Goal: Task Accomplishment & Management: Manage account settings

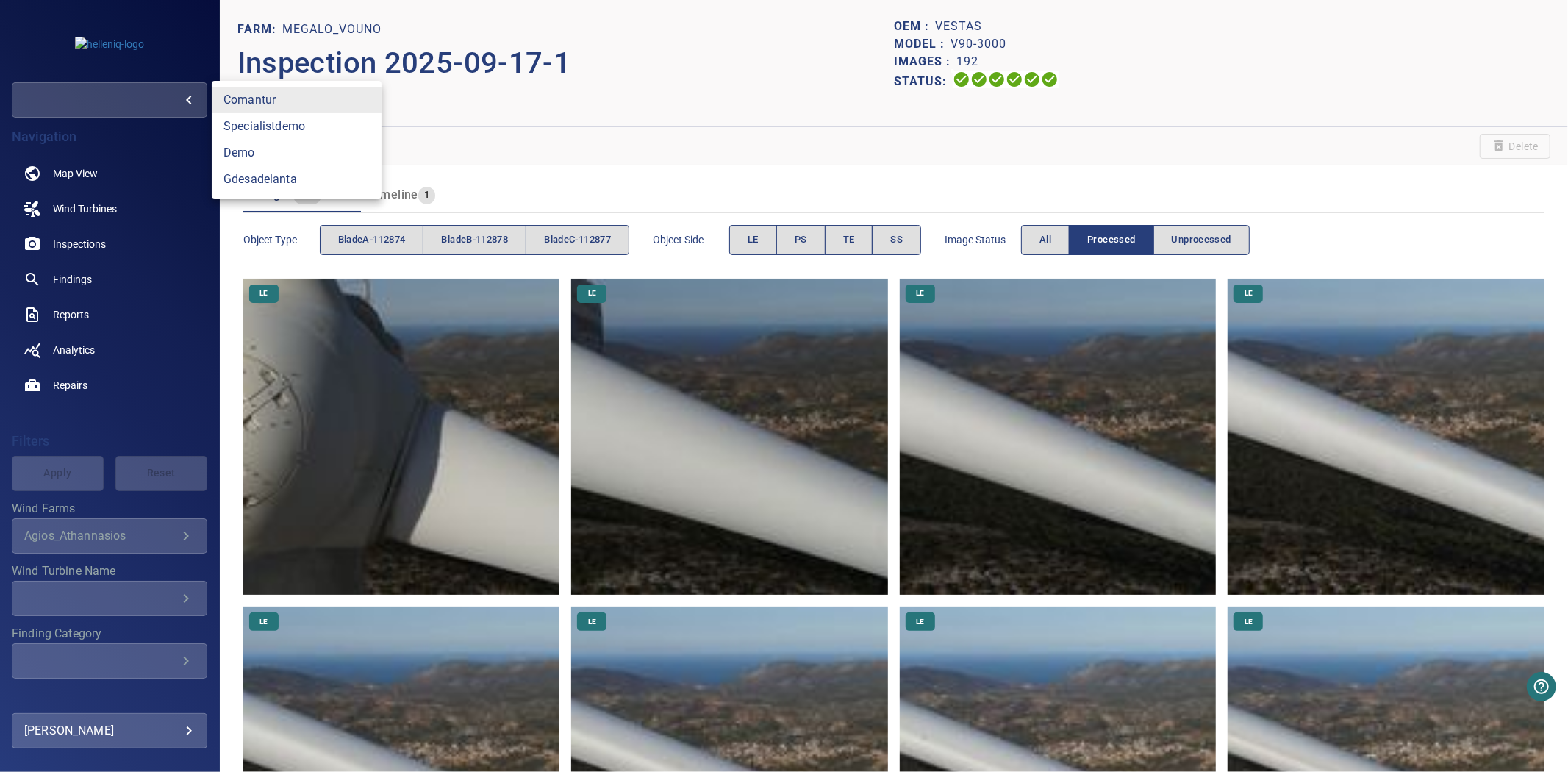
click at [144, 99] on body "**********" at bounding box center [784, 386] width 1568 height 772
click at [141, 343] on div at bounding box center [784, 386] width 1568 height 772
click at [123, 738] on body "**********" at bounding box center [784, 386] width 1568 height 772
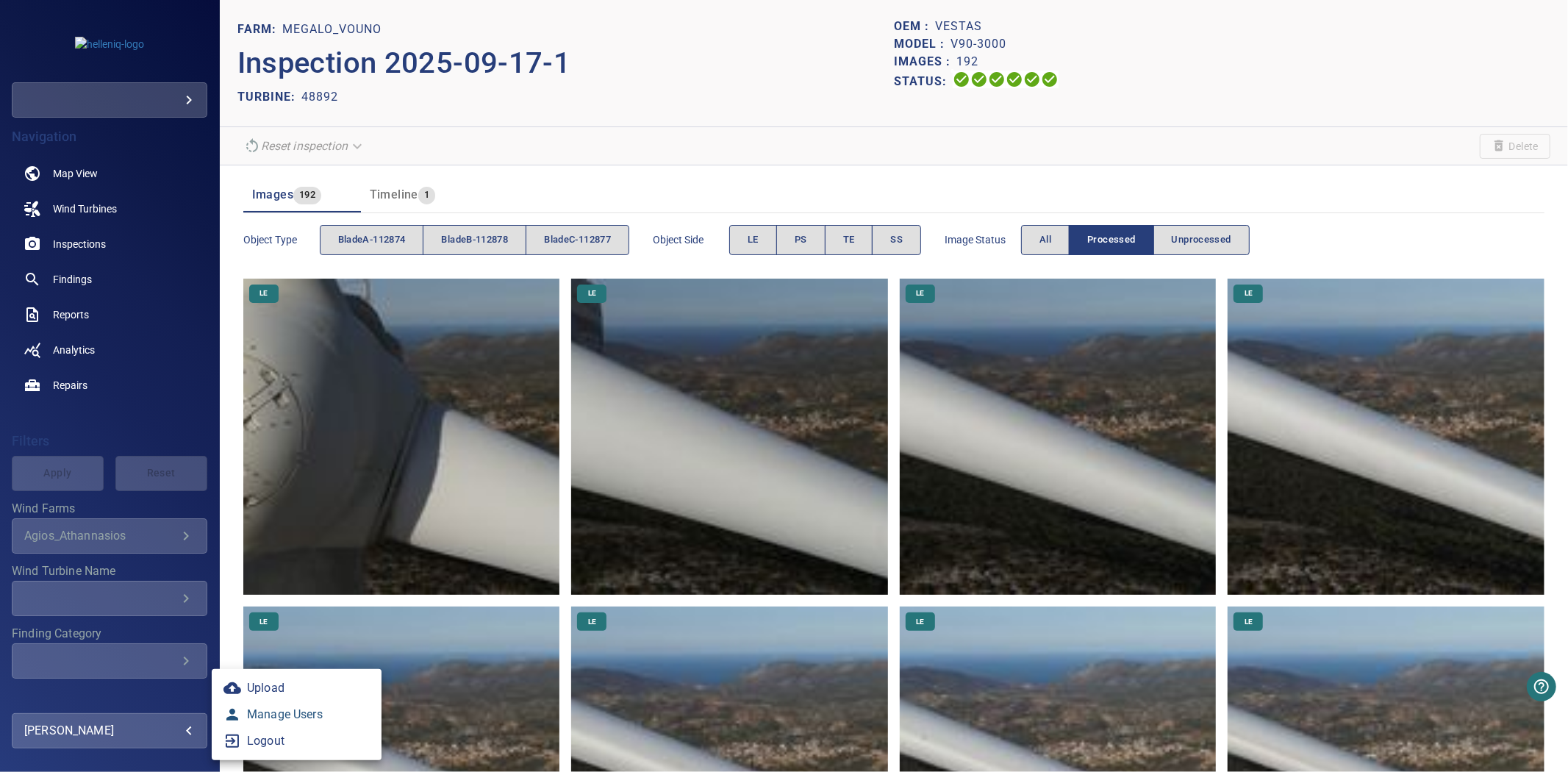
click at [293, 721] on link "Manage Users" at bounding box center [297, 715] width 170 height 26
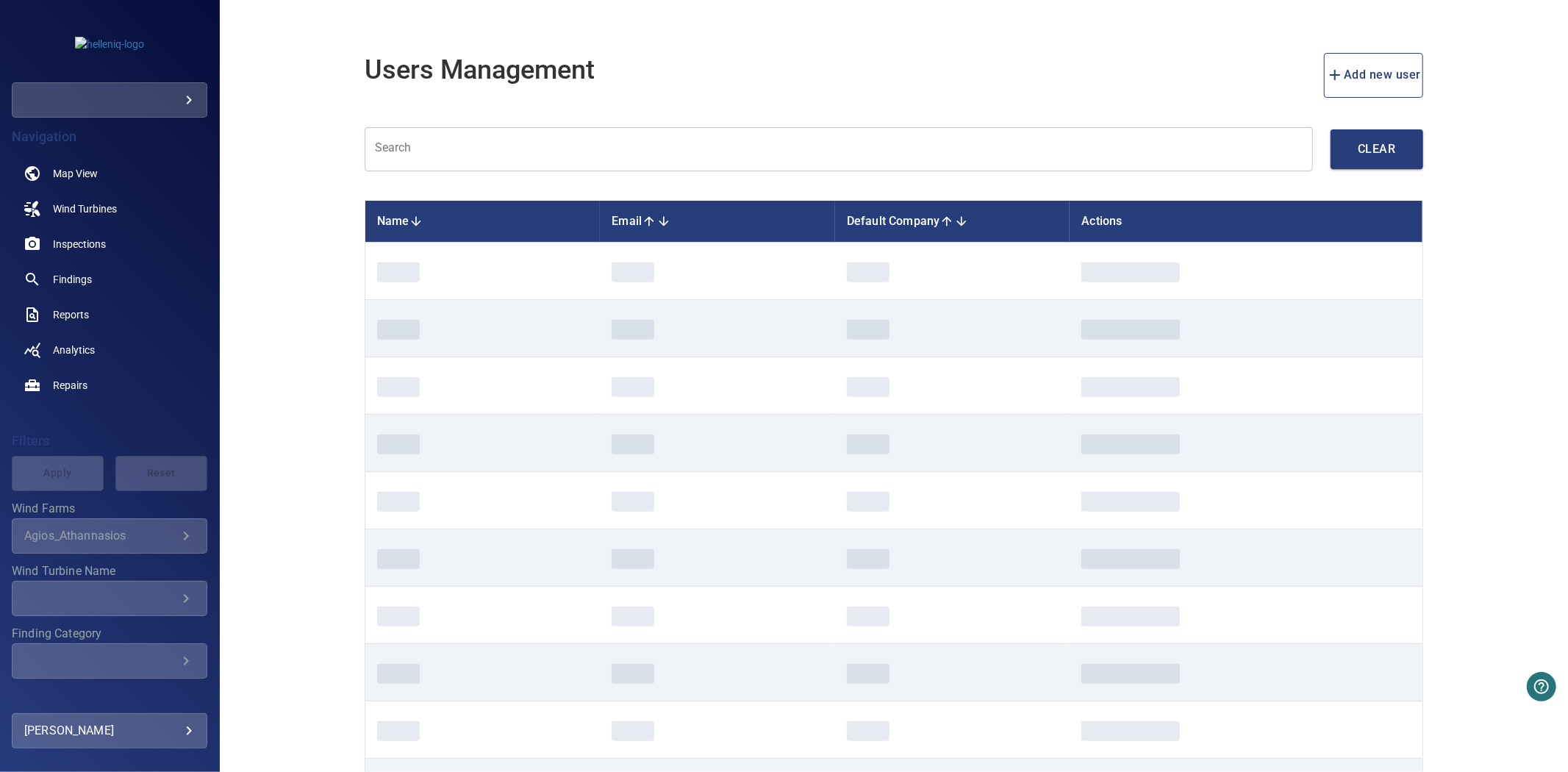
click at [608, 145] on input "text" at bounding box center [839, 150] width 948 height 45
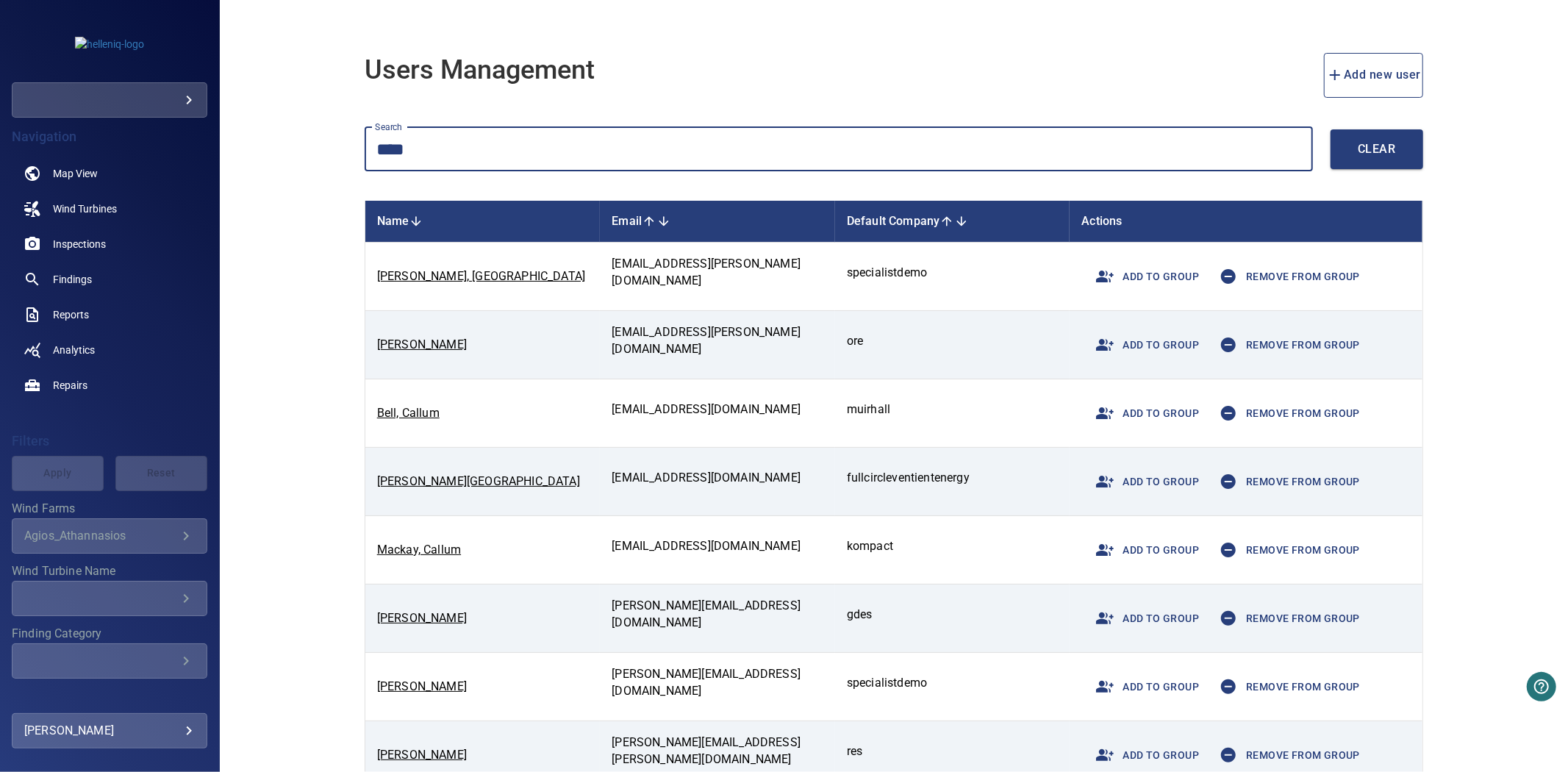
type input "****"
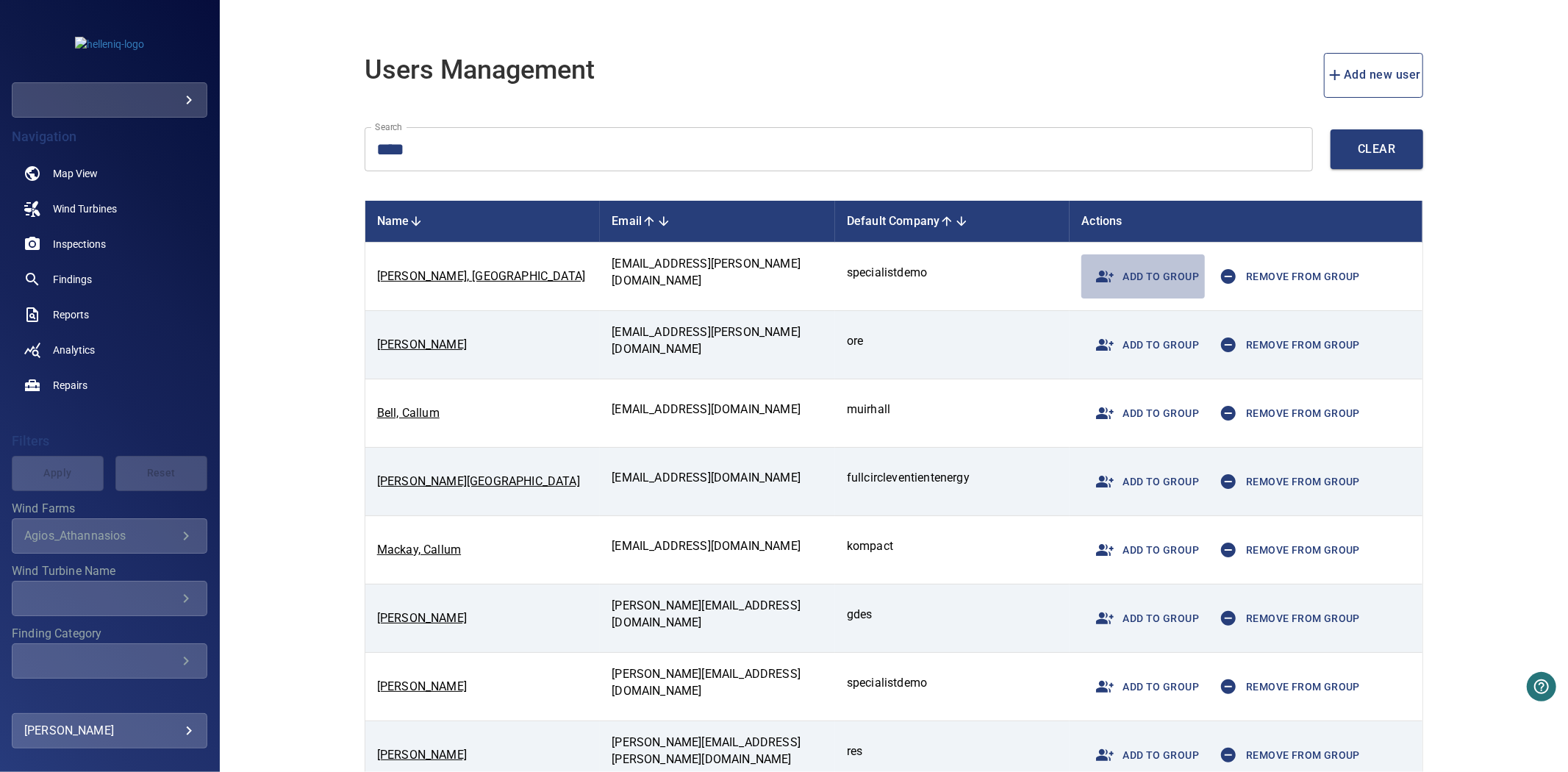
click at [1127, 276] on span "Add to group" at bounding box center [1143, 276] width 112 height 35
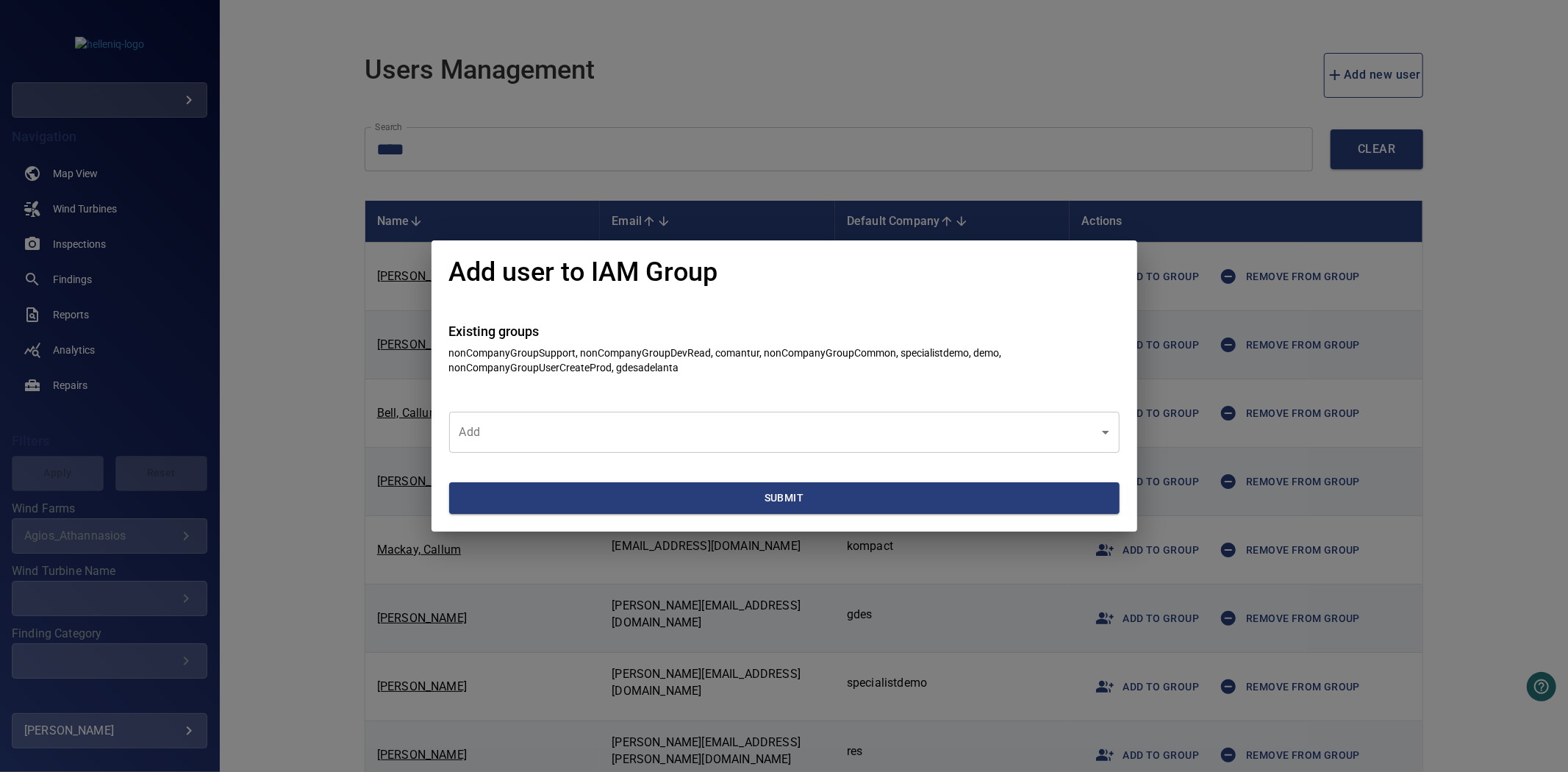
click at [737, 423] on body "**********" at bounding box center [784, 386] width 1568 height 772
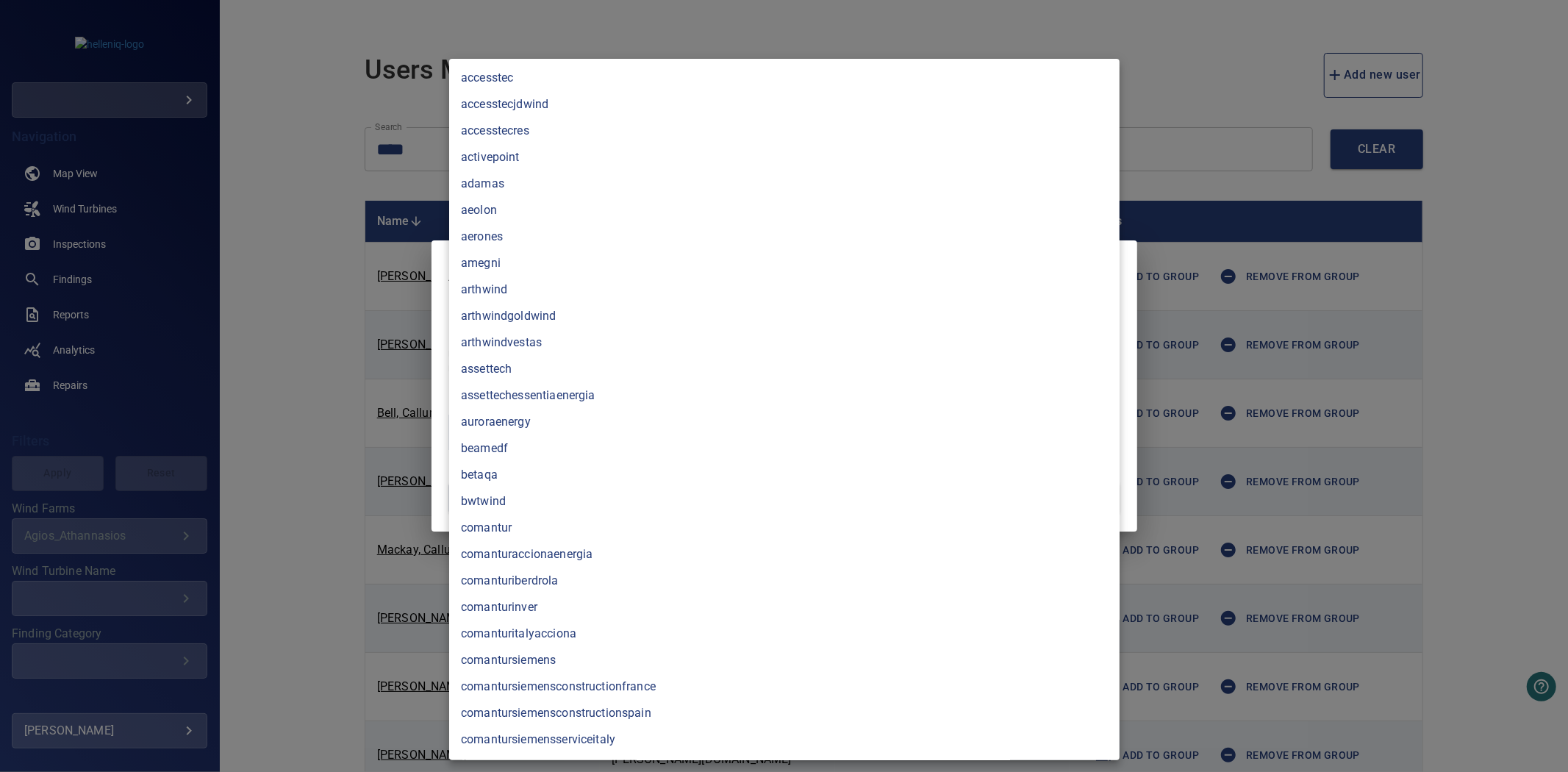
scroll to position [2261, 0]
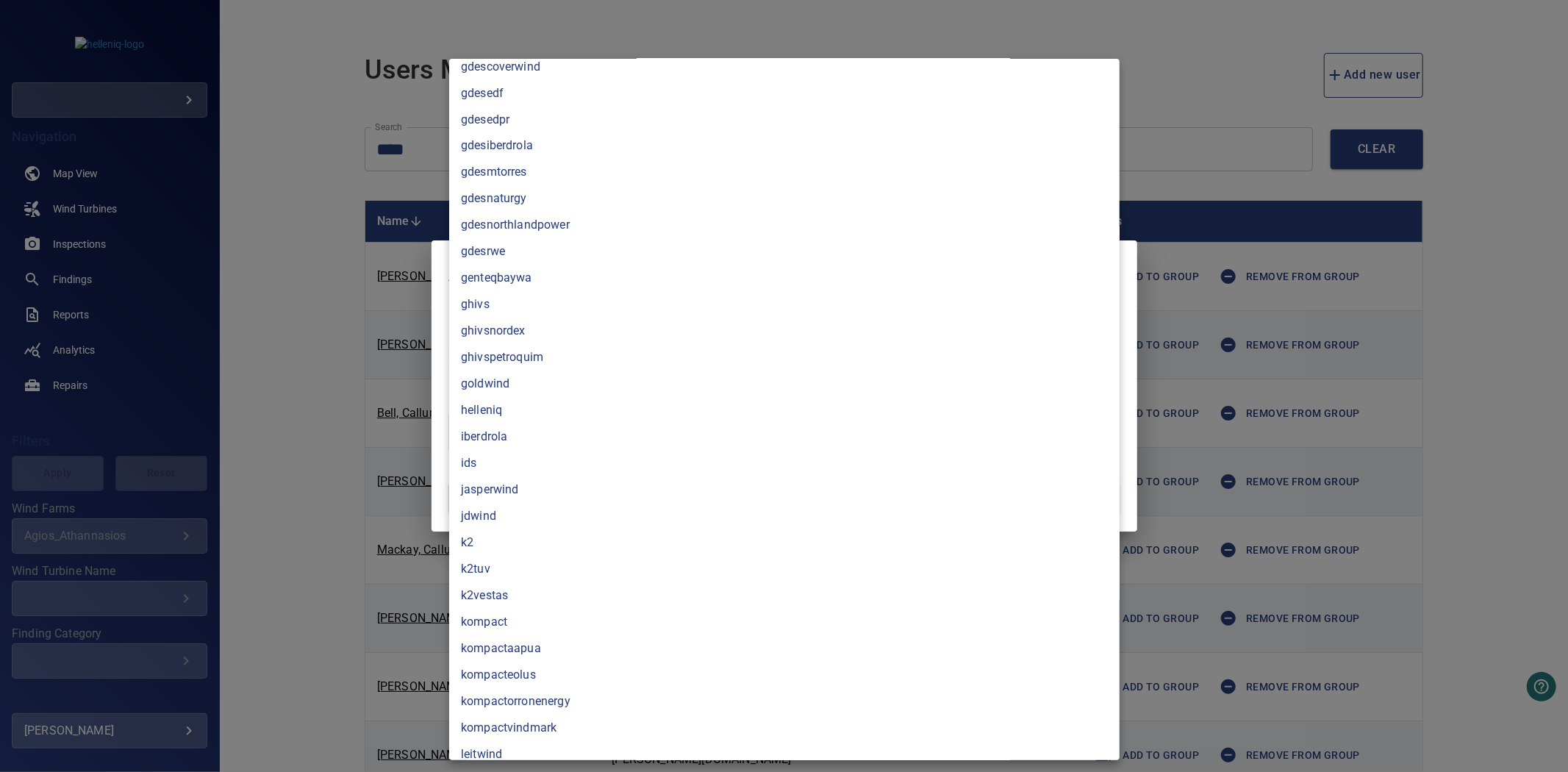
click at [530, 408] on li "helleniq" at bounding box center [784, 411] width 670 height 26
type input "********"
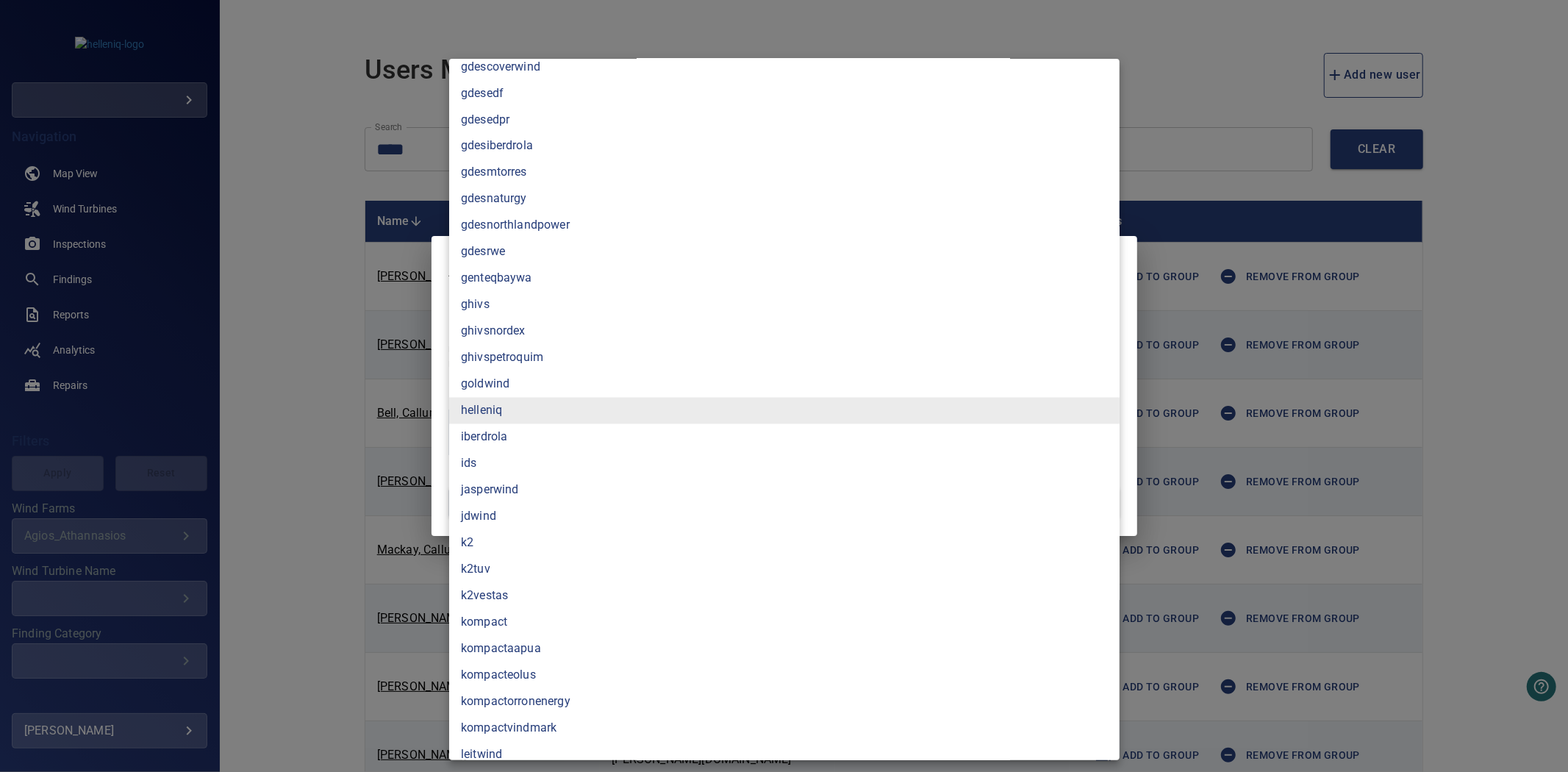
click at [310, 390] on div at bounding box center [784, 386] width 1568 height 772
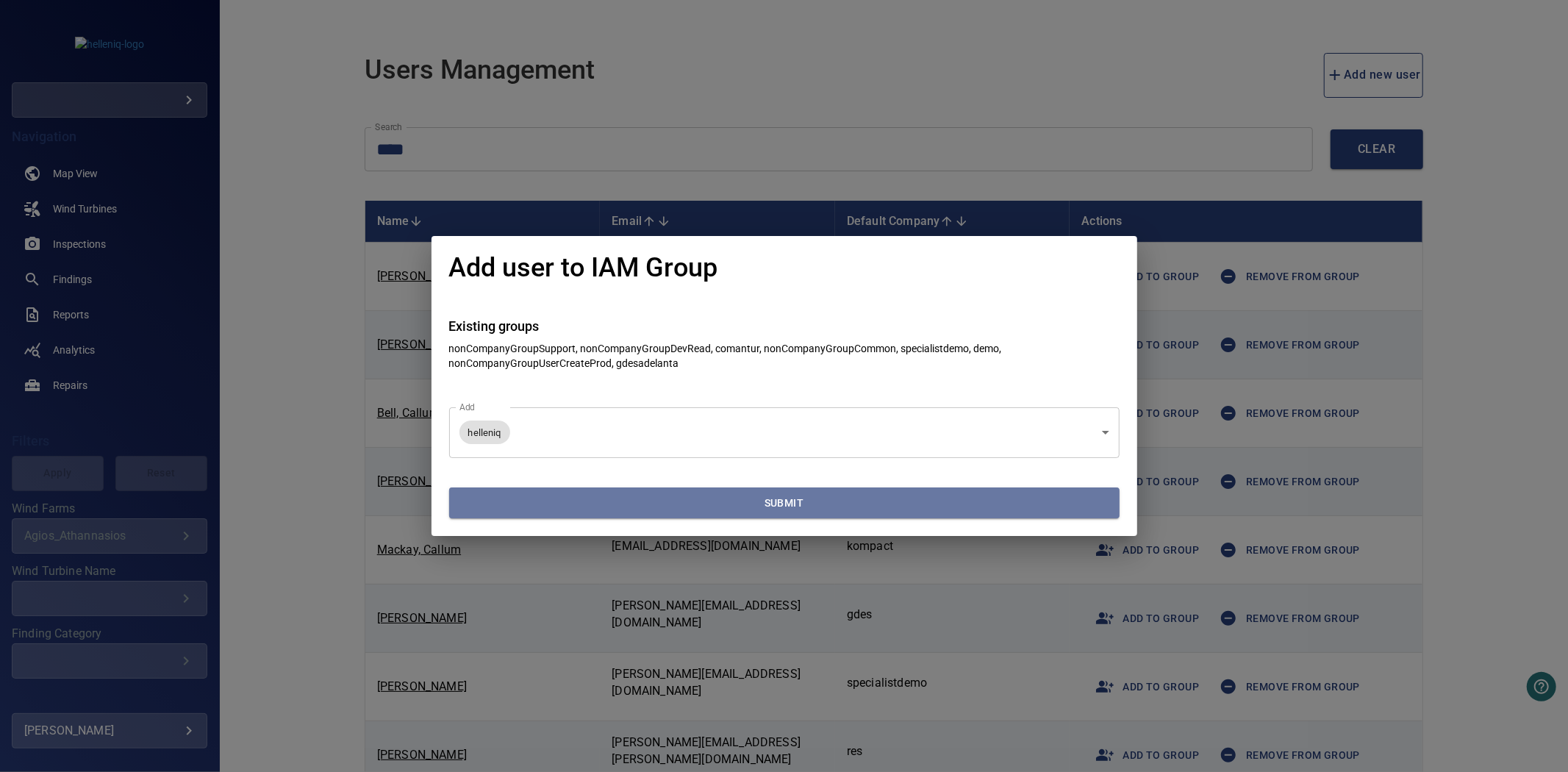
click at [544, 502] on span "Submit" at bounding box center [785, 503] width 659 height 18
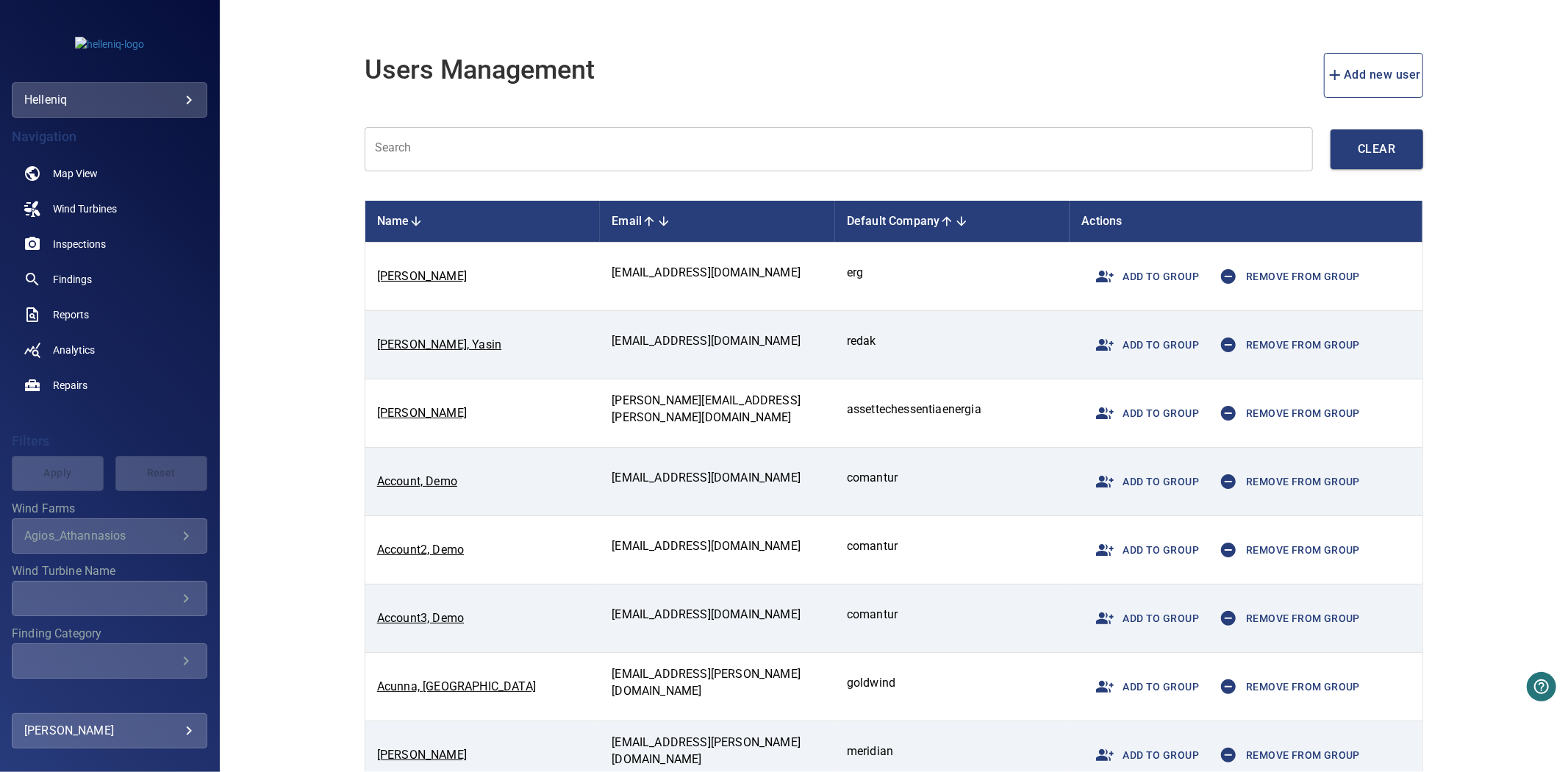
click at [122, 100] on body "**********" at bounding box center [784, 386] width 1568 height 772
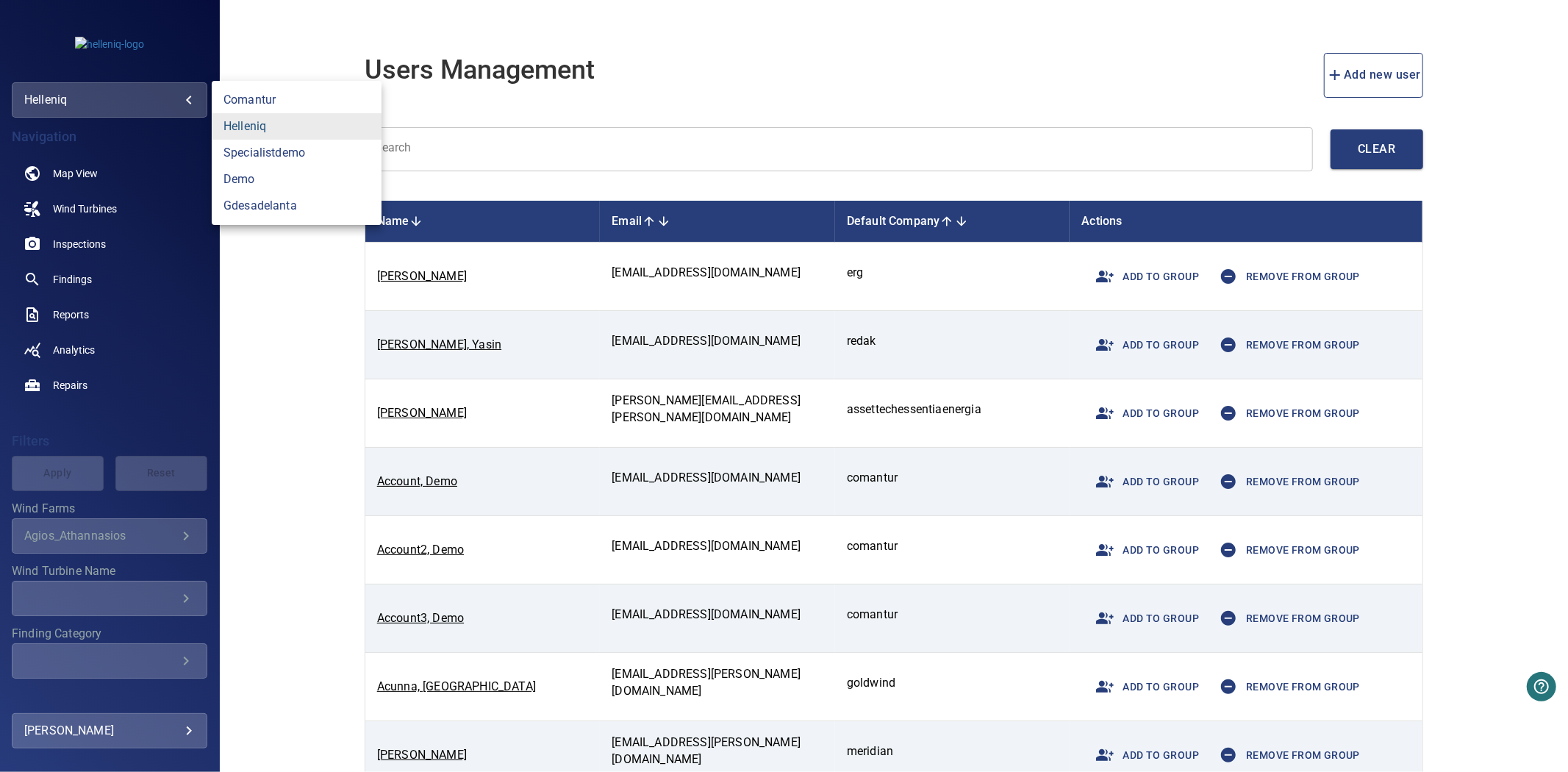
click at [280, 121] on link "helleniq" at bounding box center [297, 126] width 170 height 26
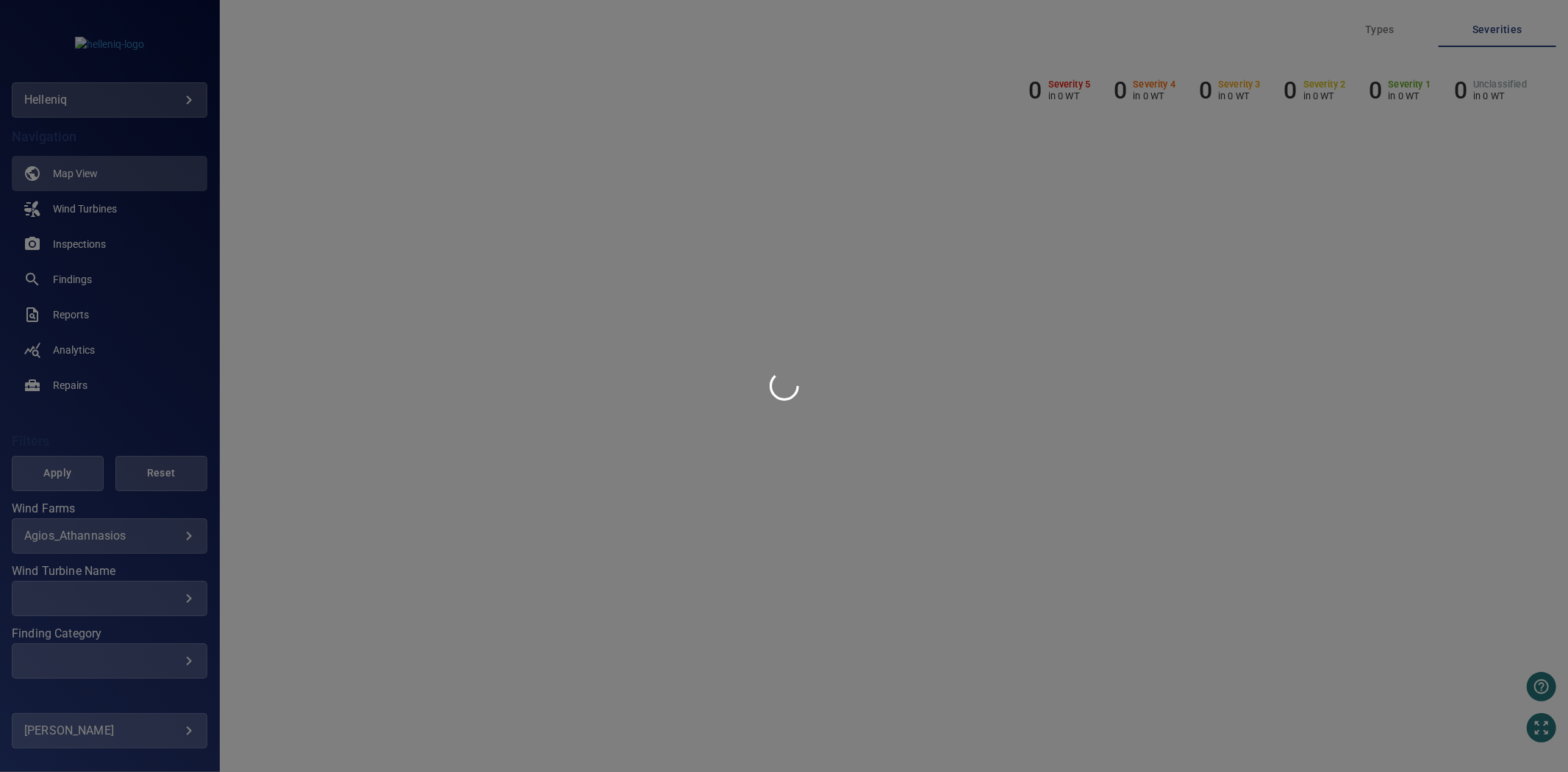
click at [144, 530] on div at bounding box center [784, 386] width 1568 height 772
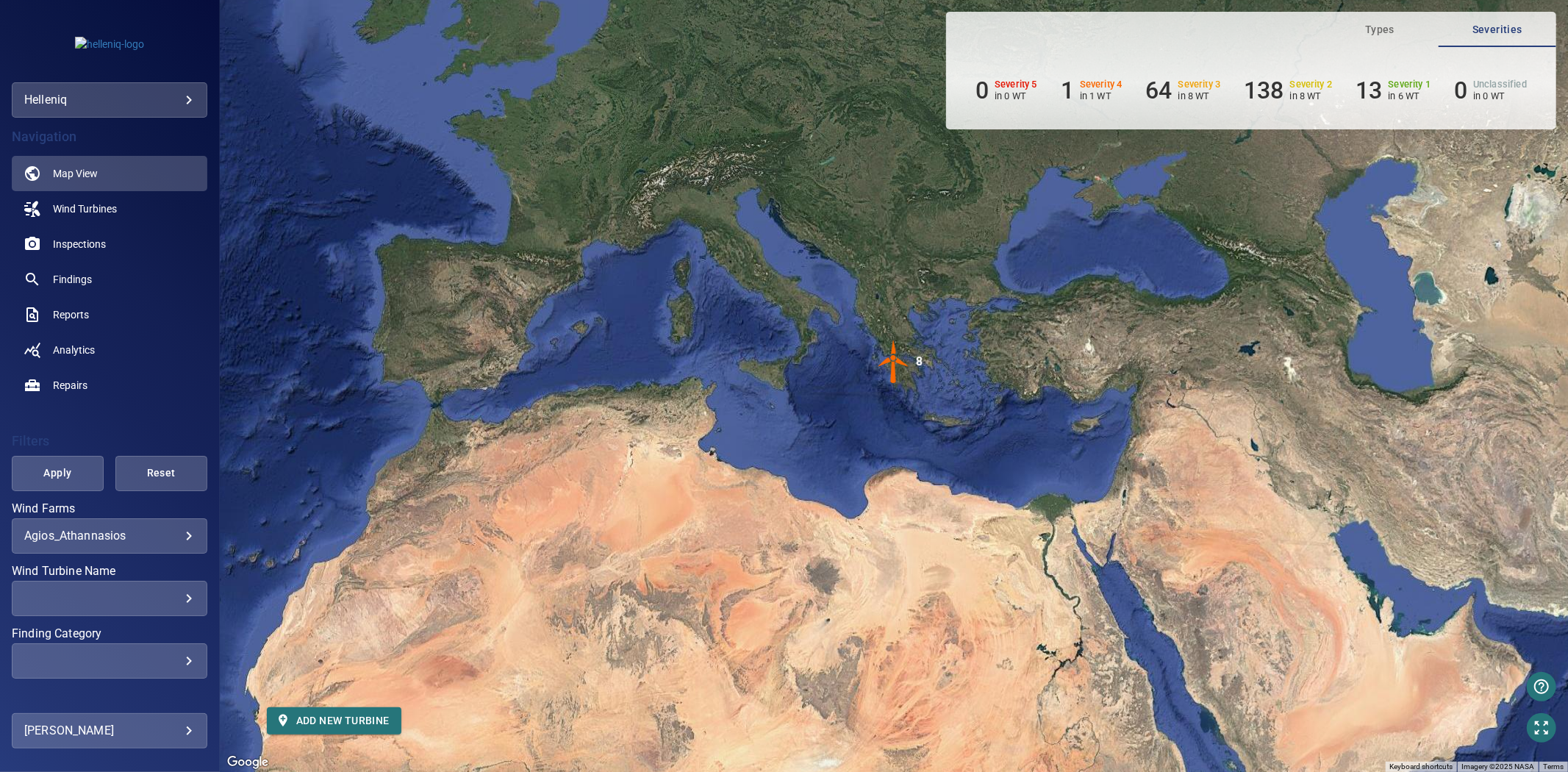
click at [148, 545] on div "**********" at bounding box center [109, 536] width 195 height 35
click at [150, 533] on body "**********" at bounding box center [784, 386] width 1568 height 772
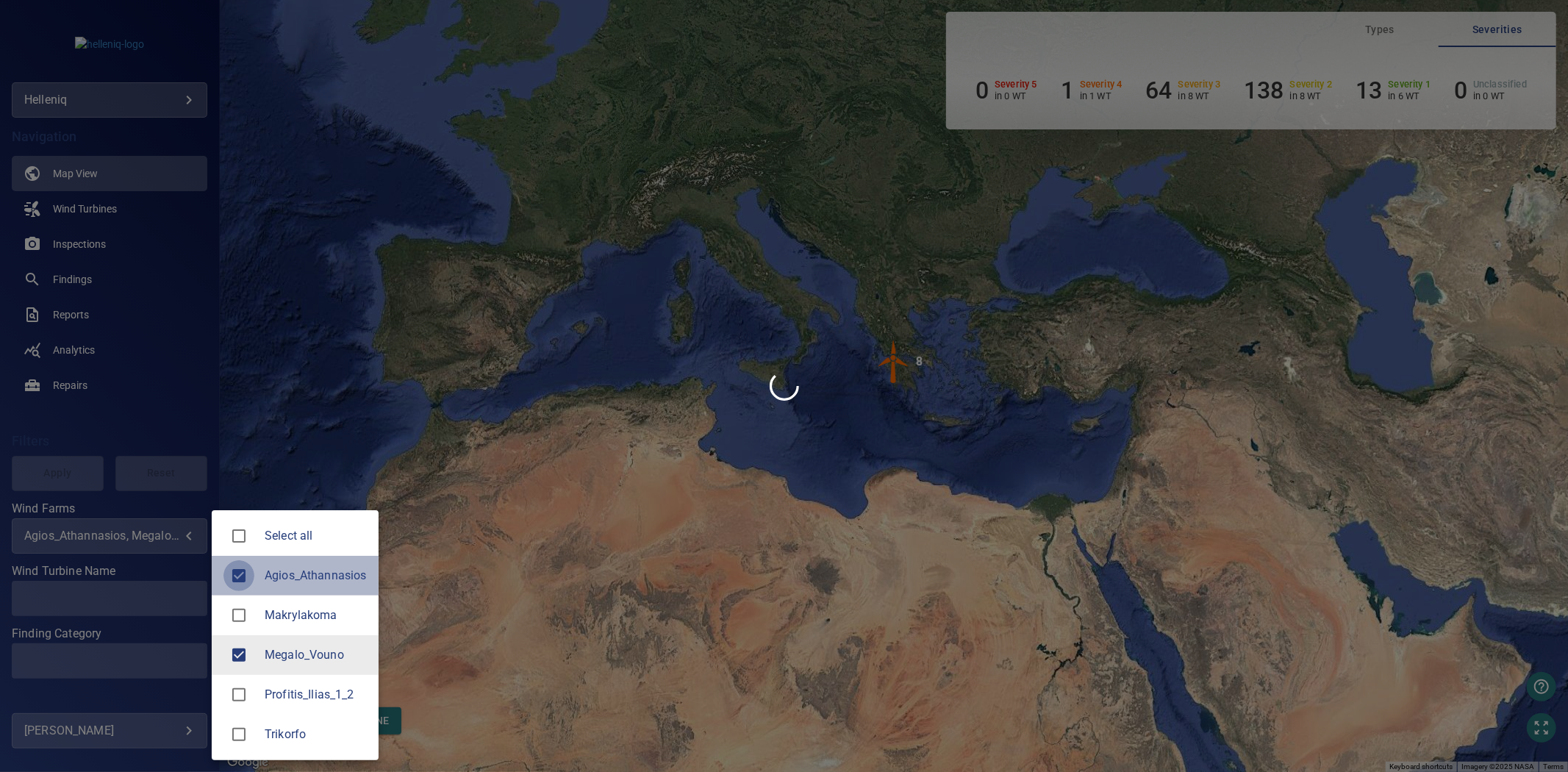
type input "**********"
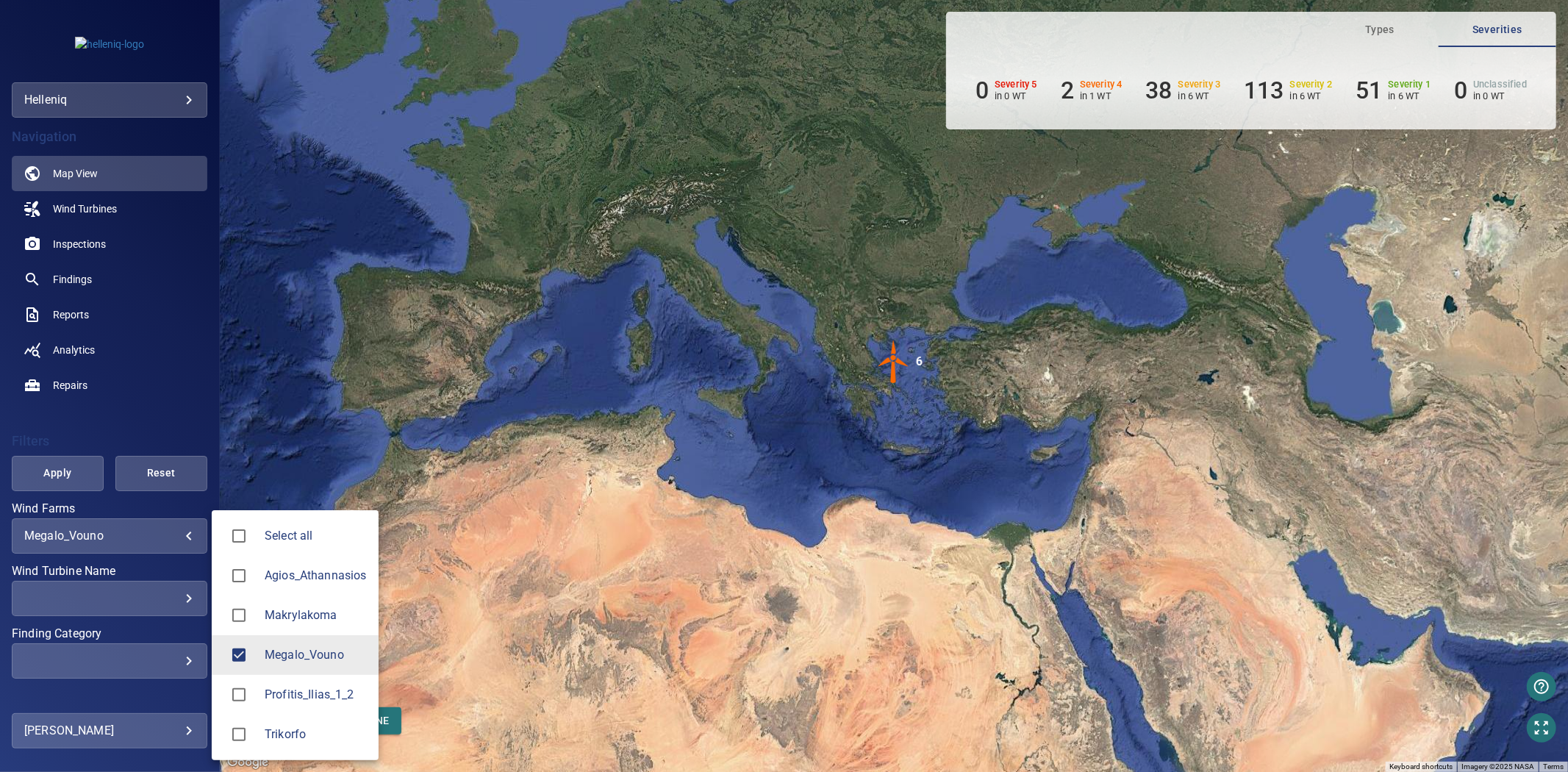
click at [83, 469] on div at bounding box center [784, 386] width 1568 height 772
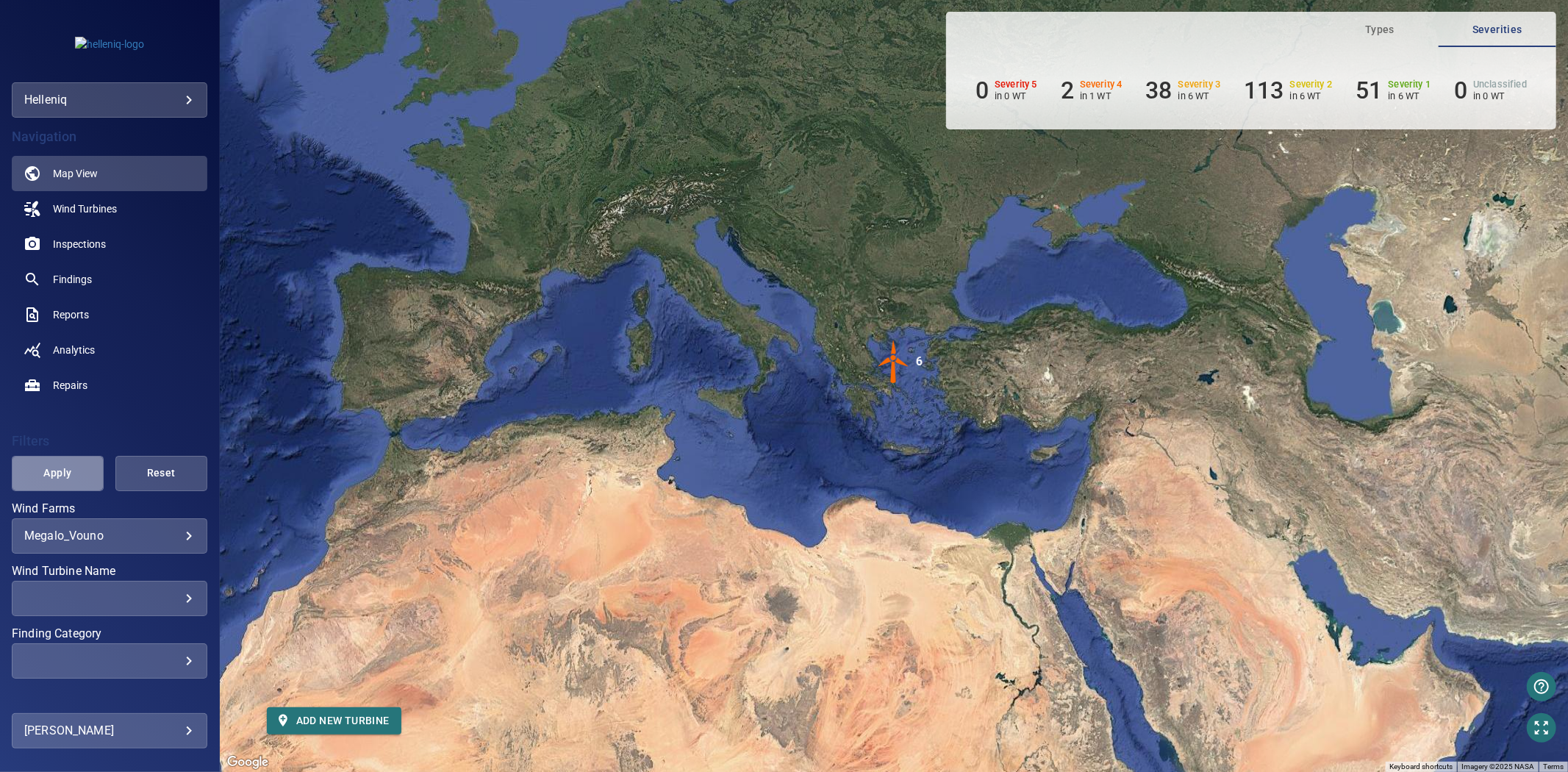
click at [56, 469] on span "Apply" at bounding box center [57, 473] width 55 height 18
click at [54, 469] on span "Apply" at bounding box center [57, 473] width 55 height 18
click at [83, 245] on span "Inspections" at bounding box center [79, 245] width 53 height 15
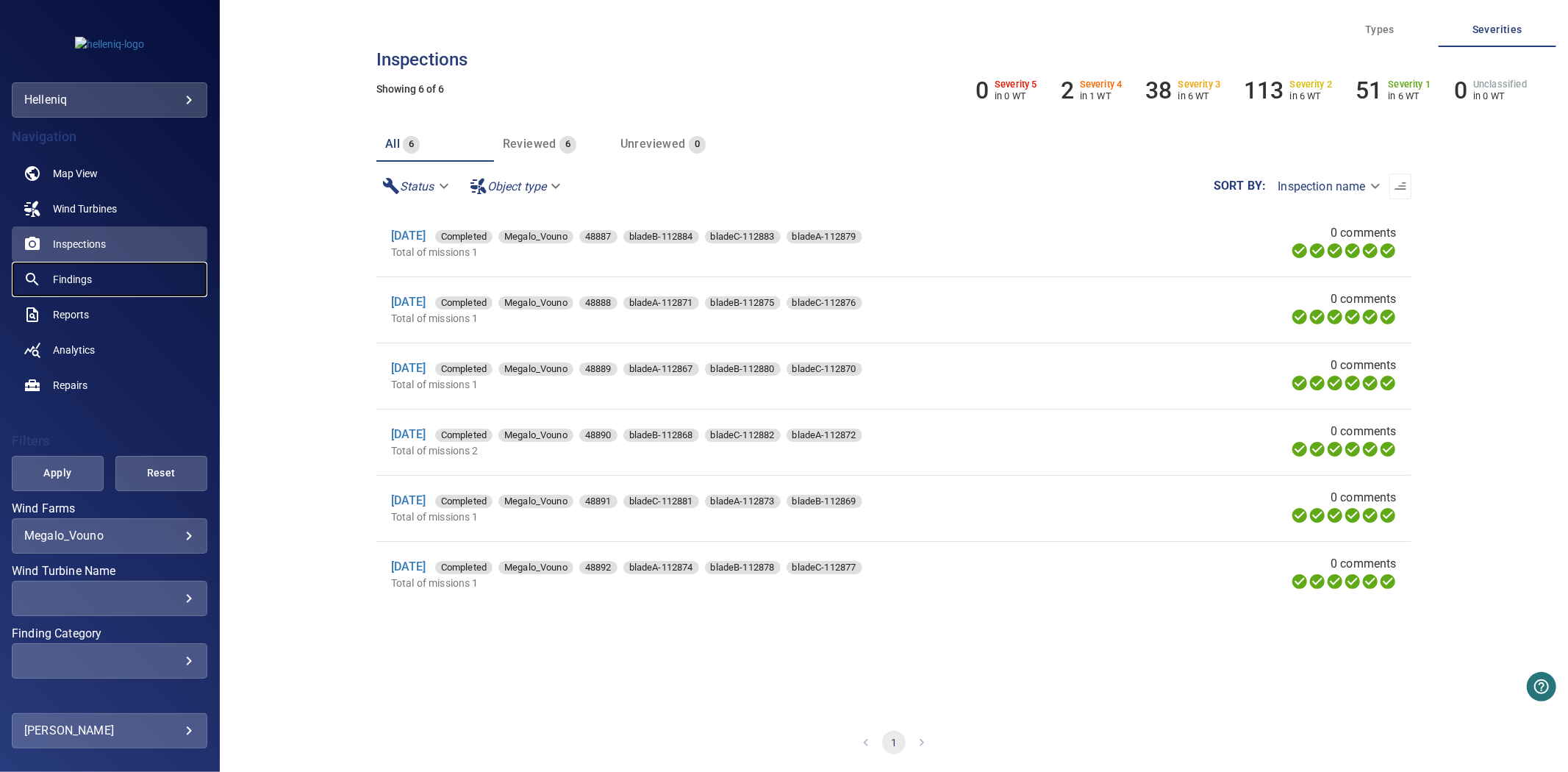
click at [88, 274] on span "Findings" at bounding box center [73, 280] width 39 height 15
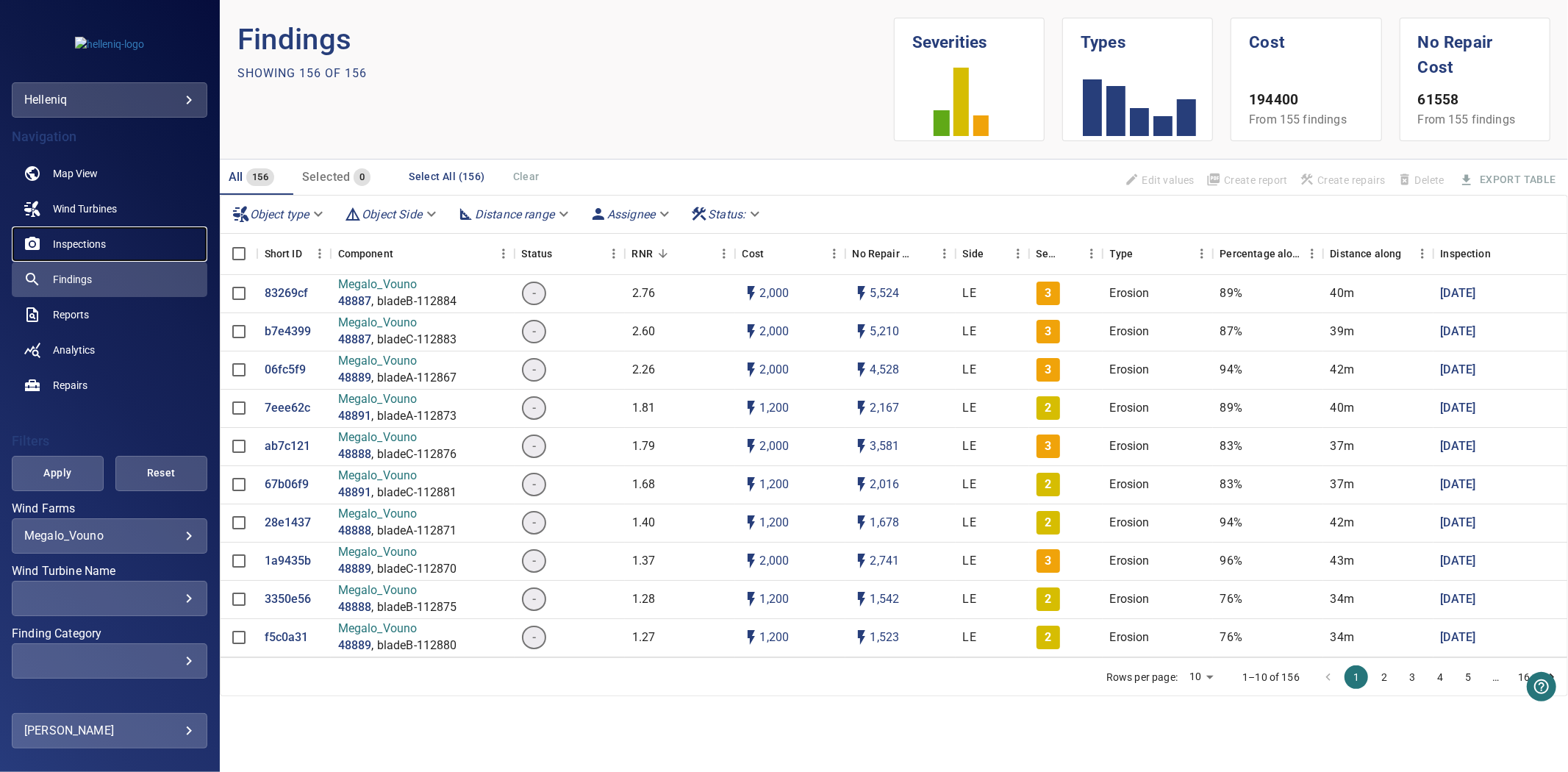
click at [98, 246] on span "Inspections" at bounding box center [79, 245] width 53 height 15
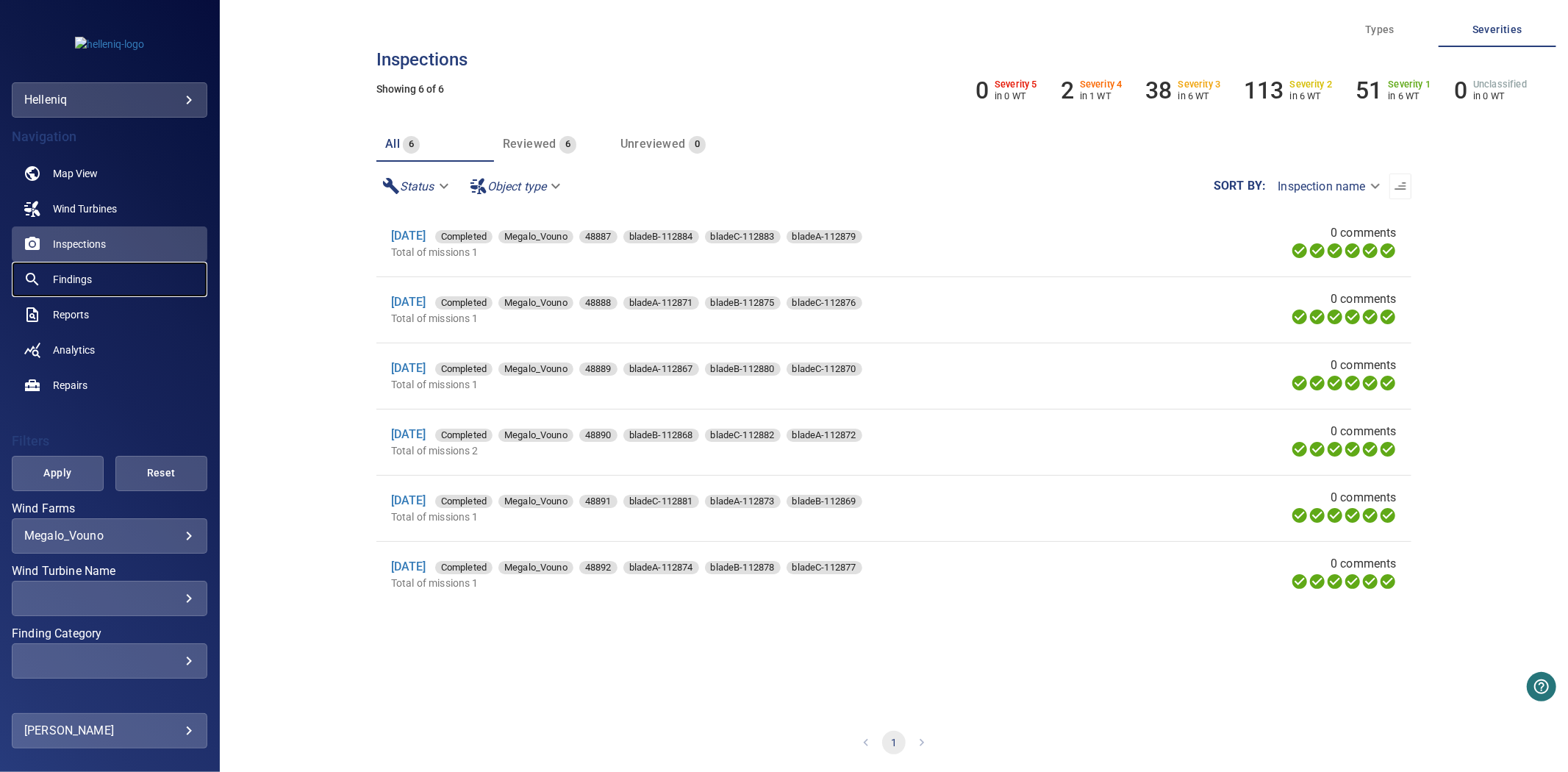
click at [69, 288] on link "Findings" at bounding box center [109, 279] width 195 height 35
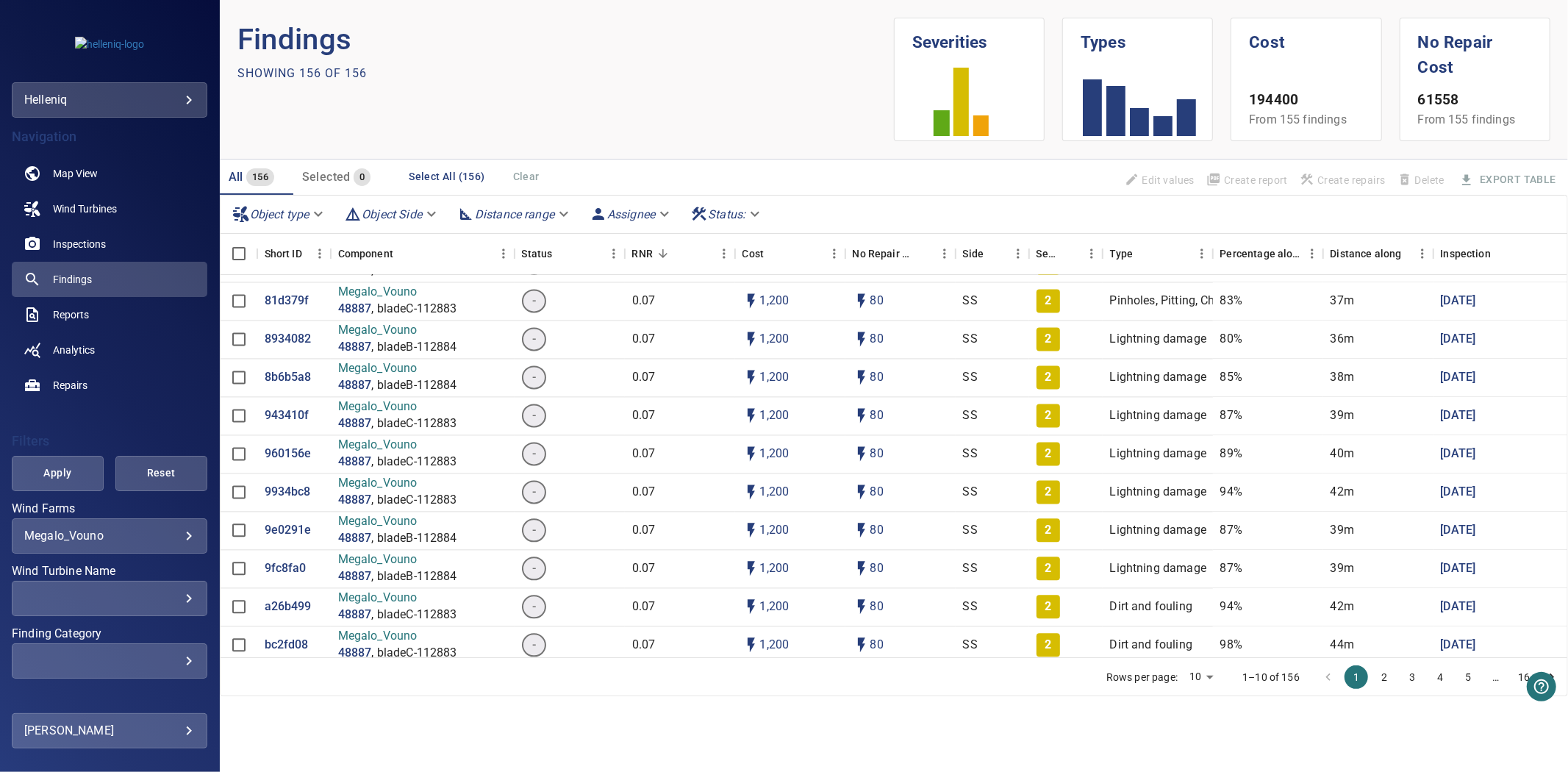
scroll to position [2777, 0]
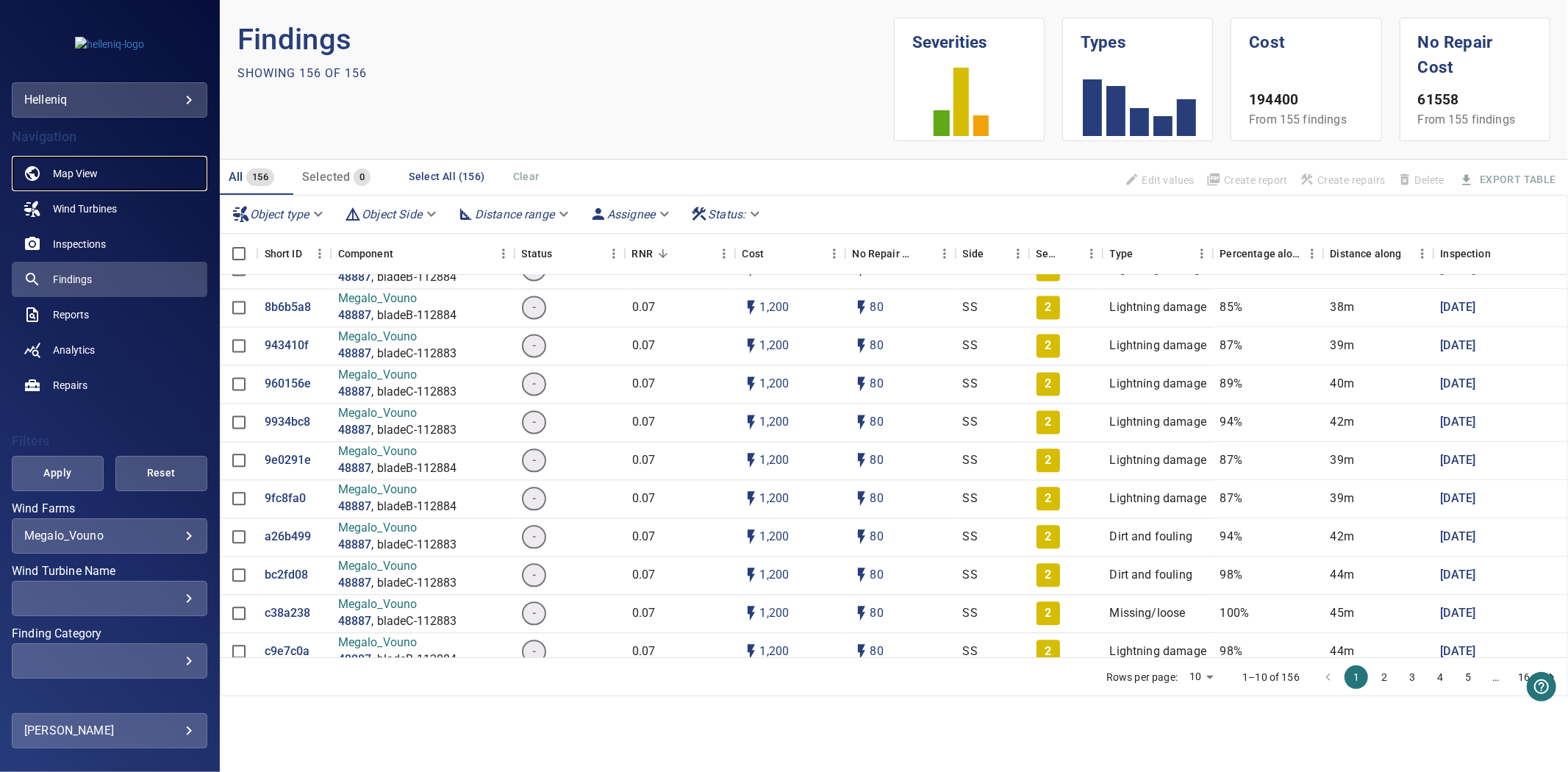
click at [98, 177] on link "Map View" at bounding box center [109, 173] width 195 height 35
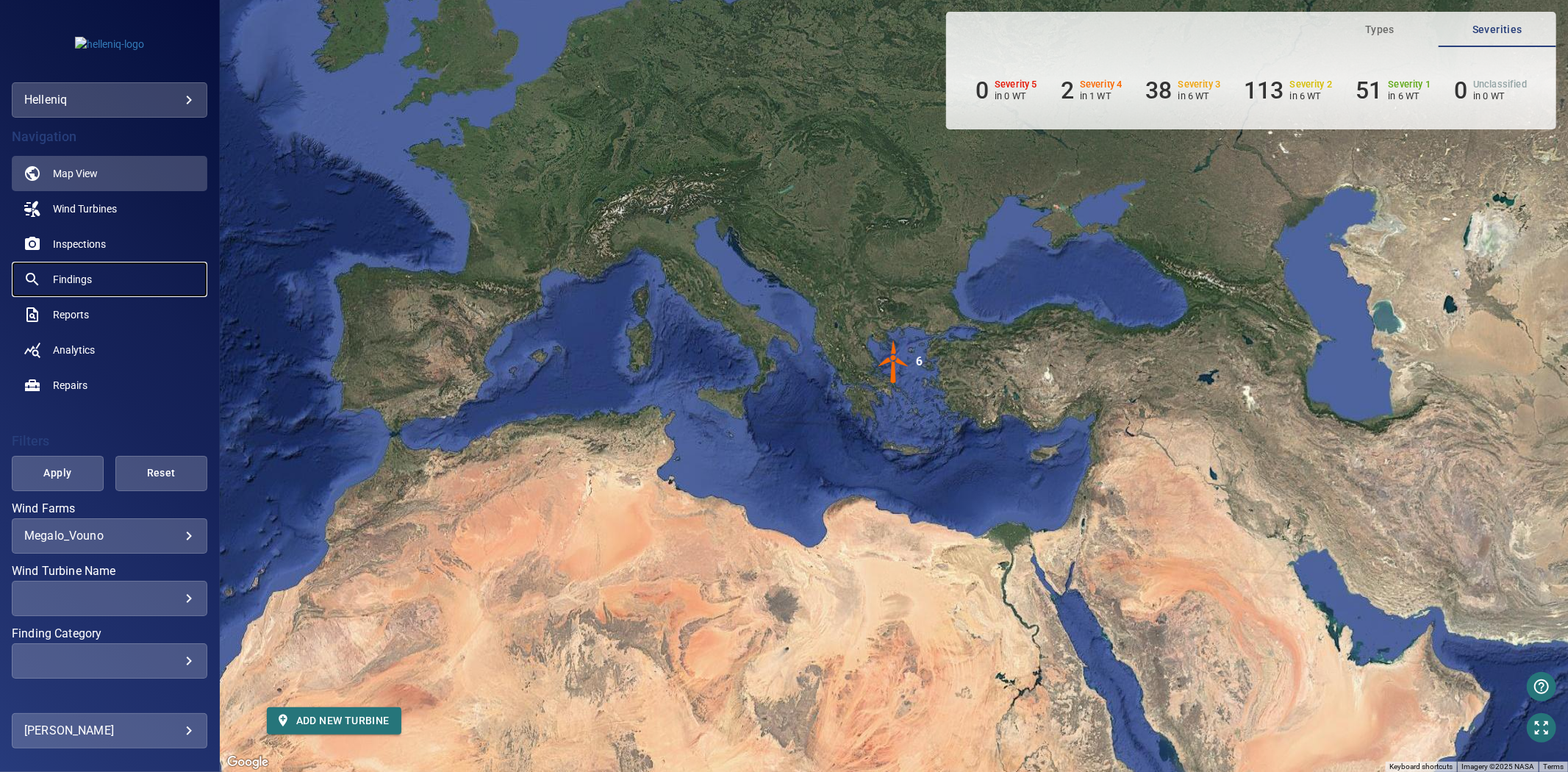
click at [82, 278] on span "Findings" at bounding box center [73, 280] width 39 height 15
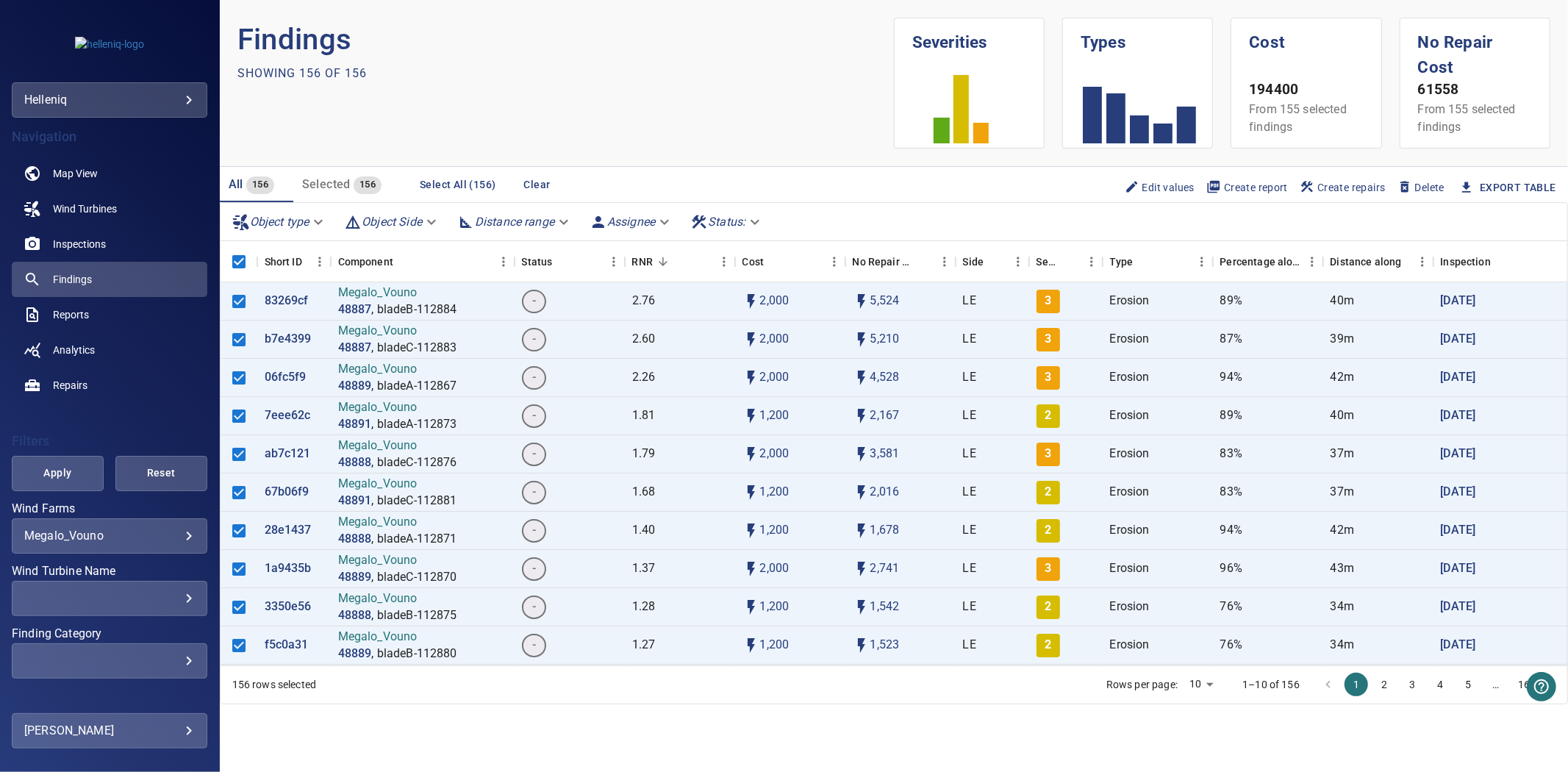
click at [1481, 180] on button "Export Table" at bounding box center [1509, 187] width 118 height 27
click at [1489, 180] on link "Export Table" at bounding box center [1518, 187] width 77 height 18
click at [77, 177] on span "Map View" at bounding box center [75, 173] width 45 height 15
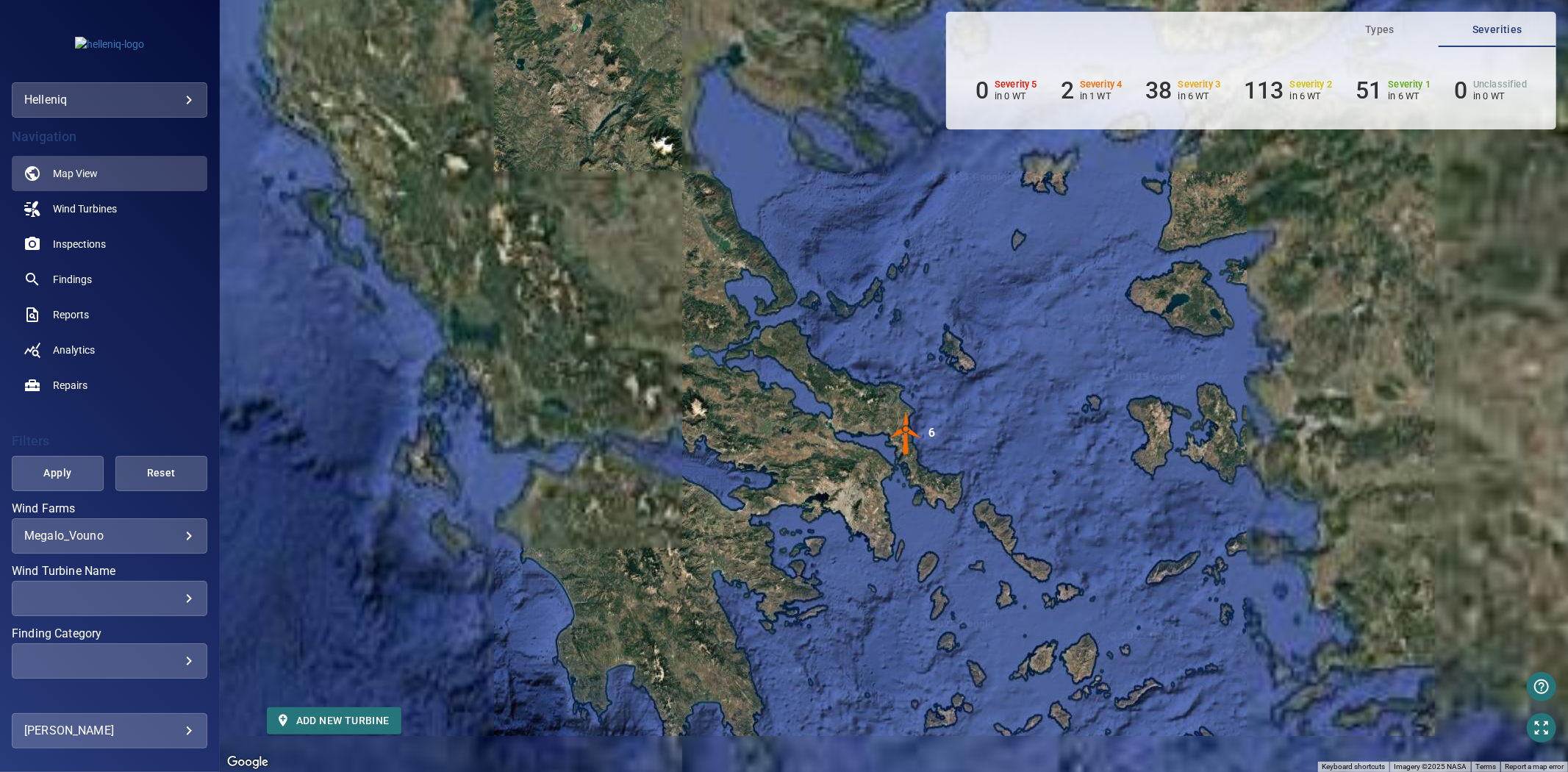
click at [907, 432] on img "6" at bounding box center [907, 433] width 44 height 44
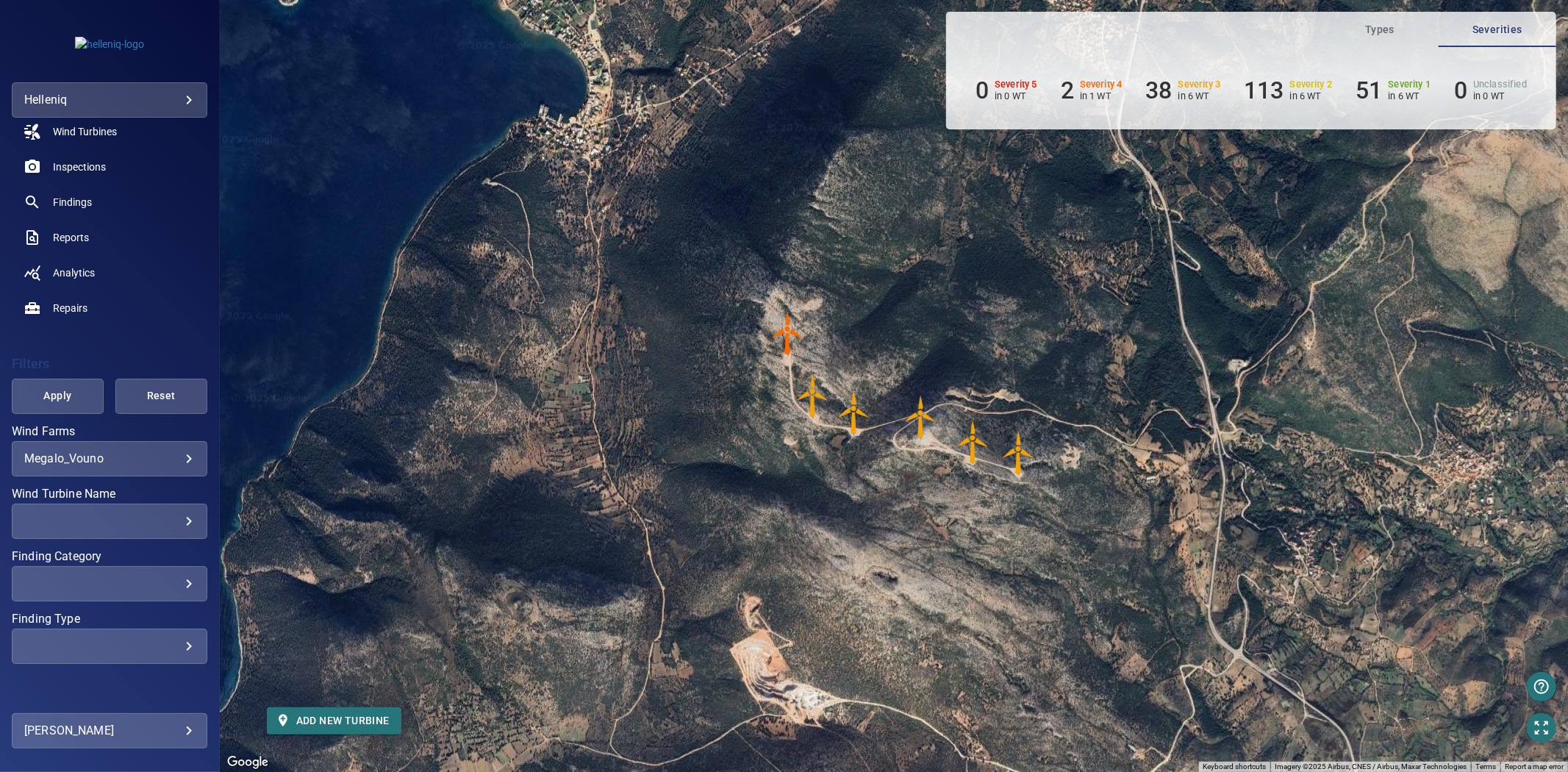
scroll to position [111, 0]
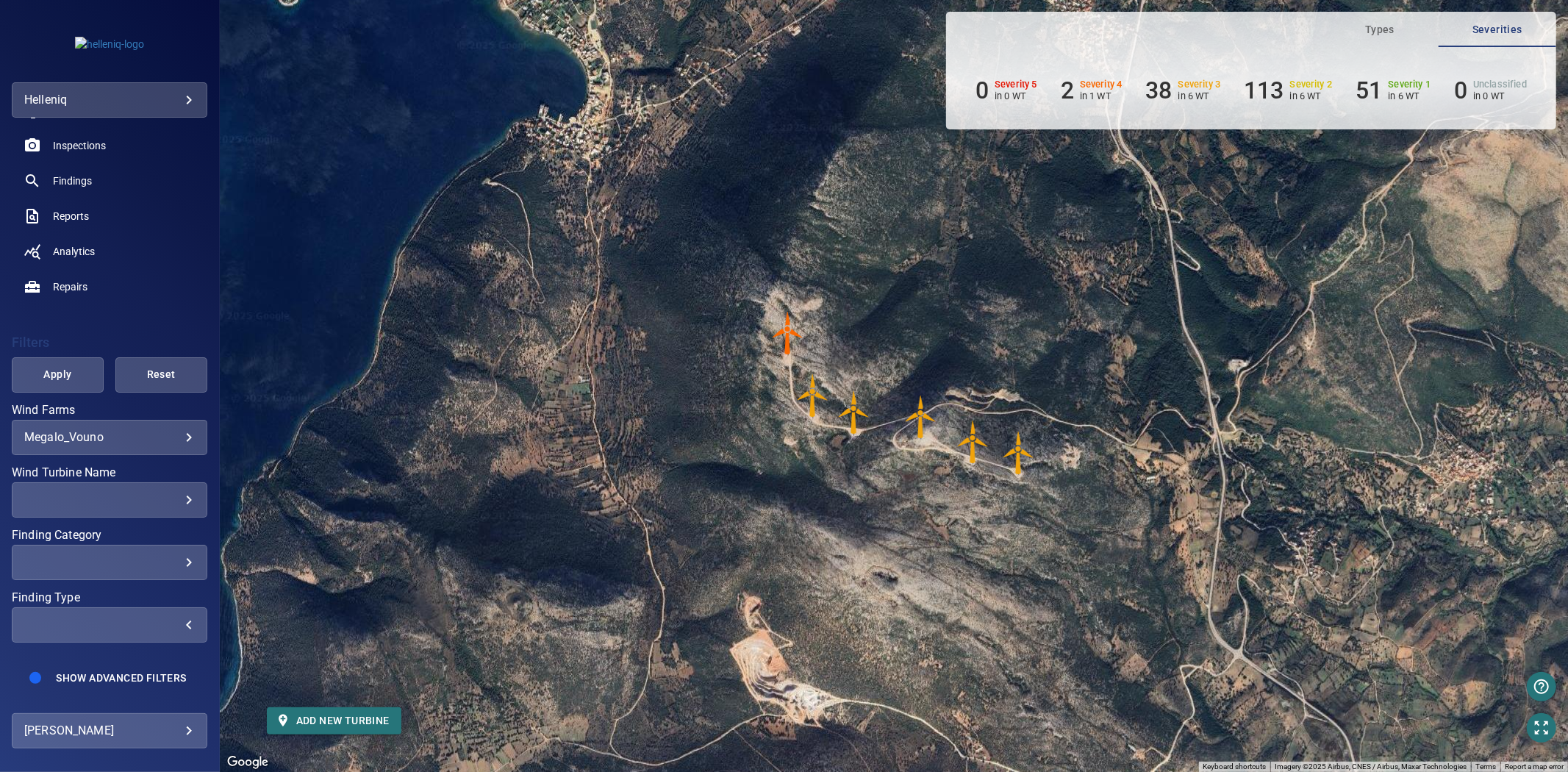
click at [143, 617] on div "​" at bounding box center [110, 624] width 171 height 14
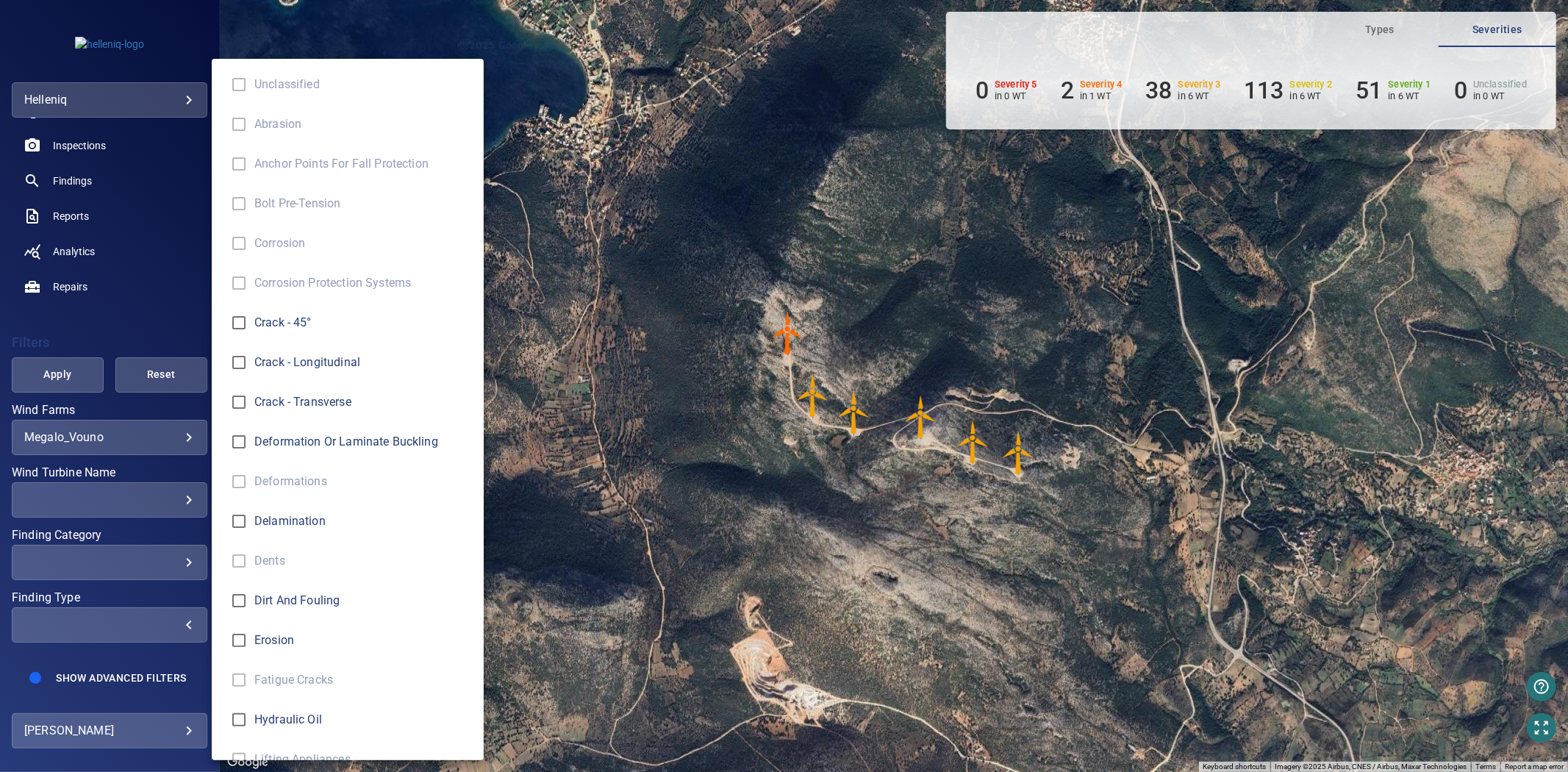
click at [119, 304] on div "Finding Type" at bounding box center [784, 386] width 1568 height 772
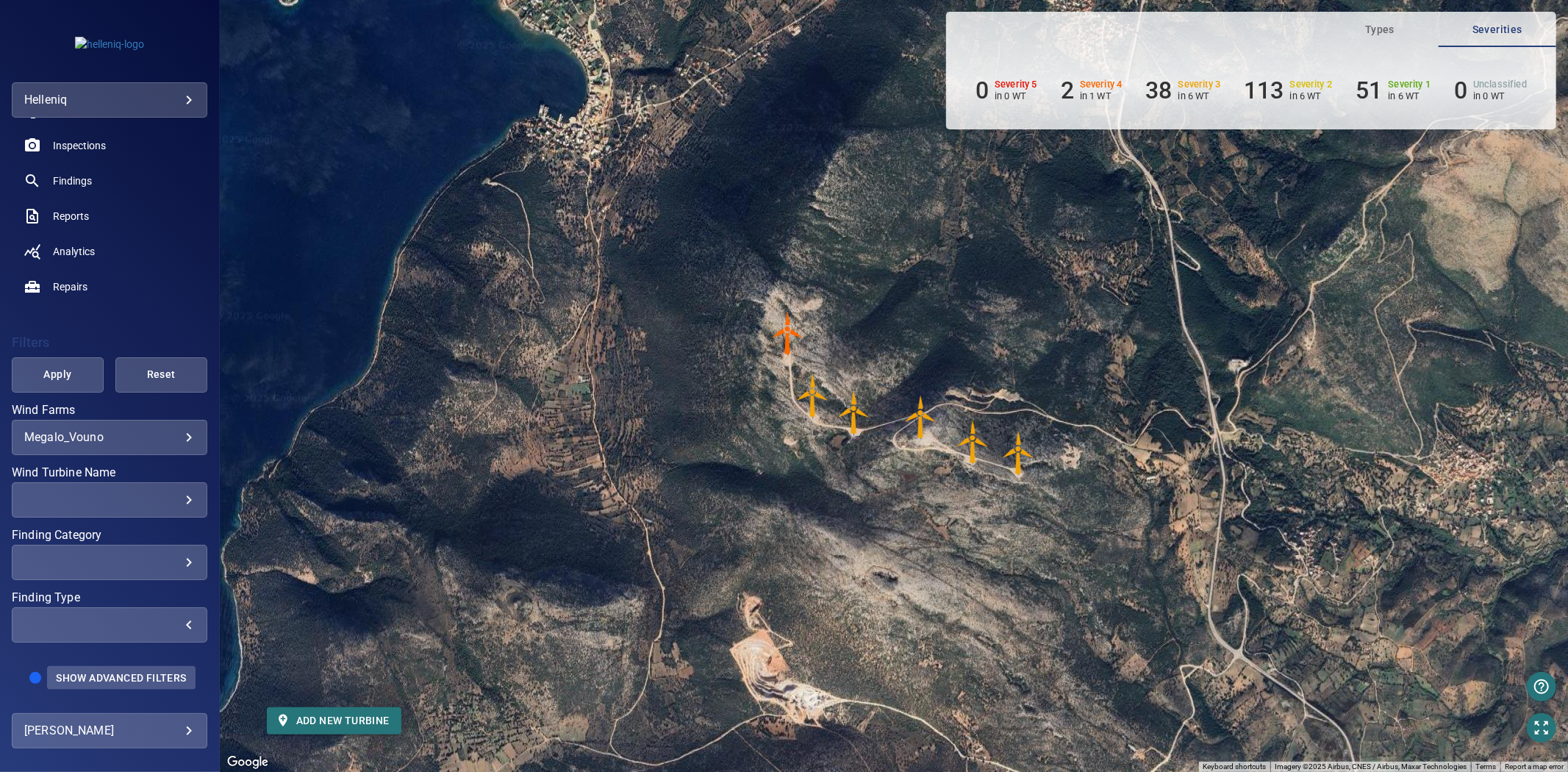
click at [123, 672] on span "Show Advanced Filters" at bounding box center [120, 678] width 130 height 11
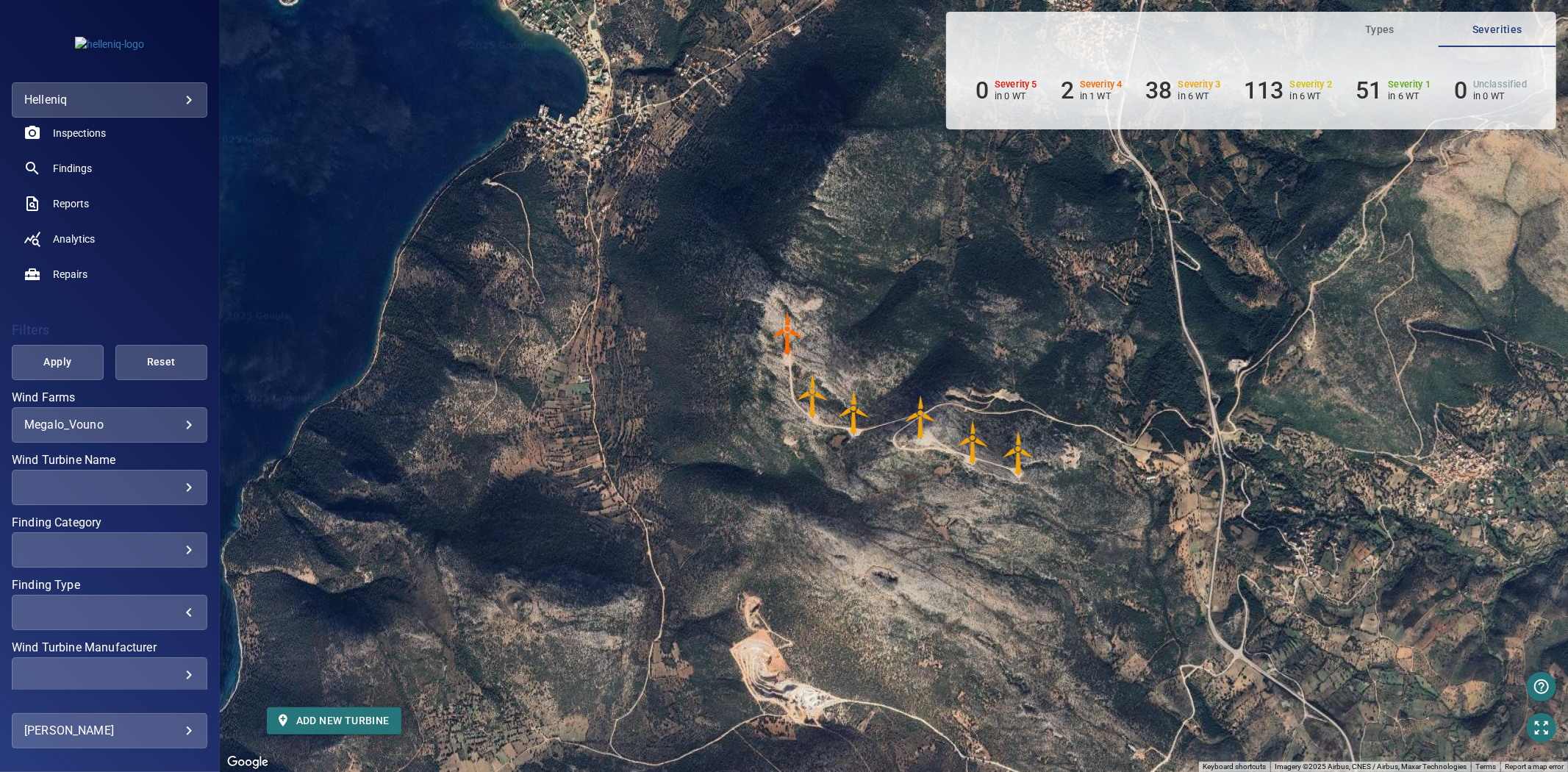
scroll to position [310, 0]
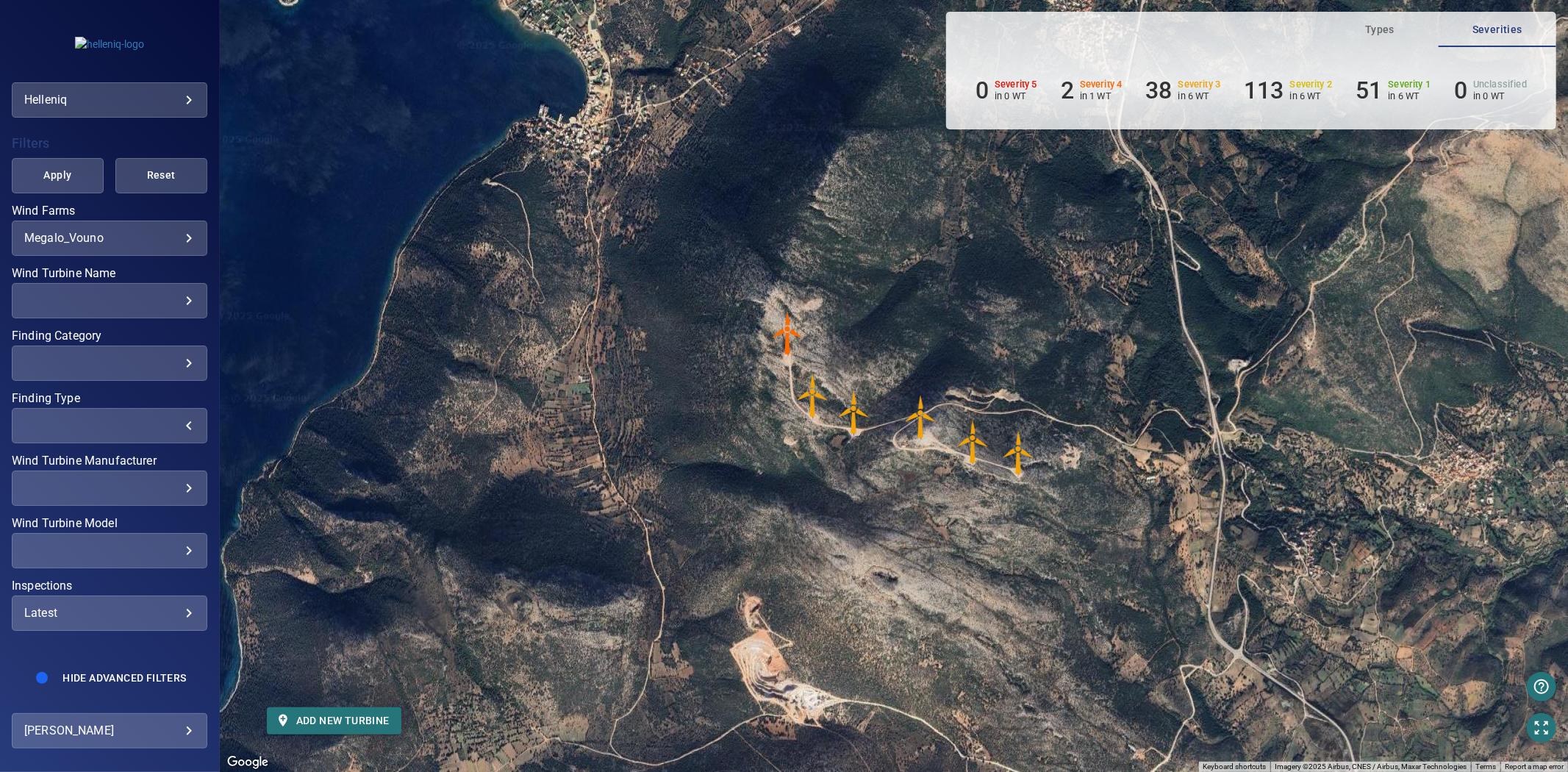
click at [131, 606] on div "Latest" at bounding box center [110, 613] width 171 height 14
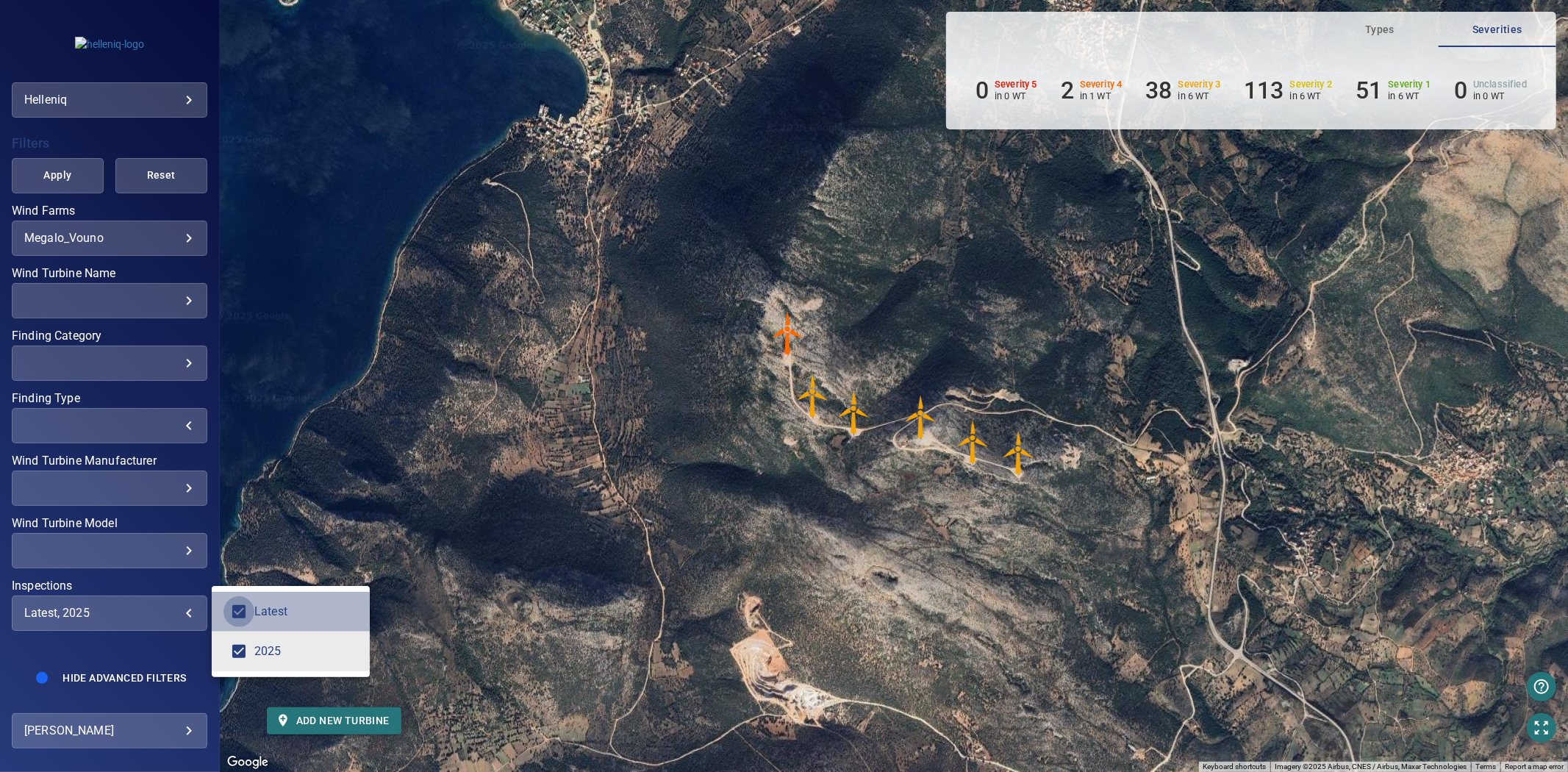
type input "****"
drag, startPoint x: 72, startPoint y: 138, endPoint x: 68, endPoint y: 165, distance: 27.3
click at [72, 140] on div "Inspections" at bounding box center [784, 386] width 1568 height 772
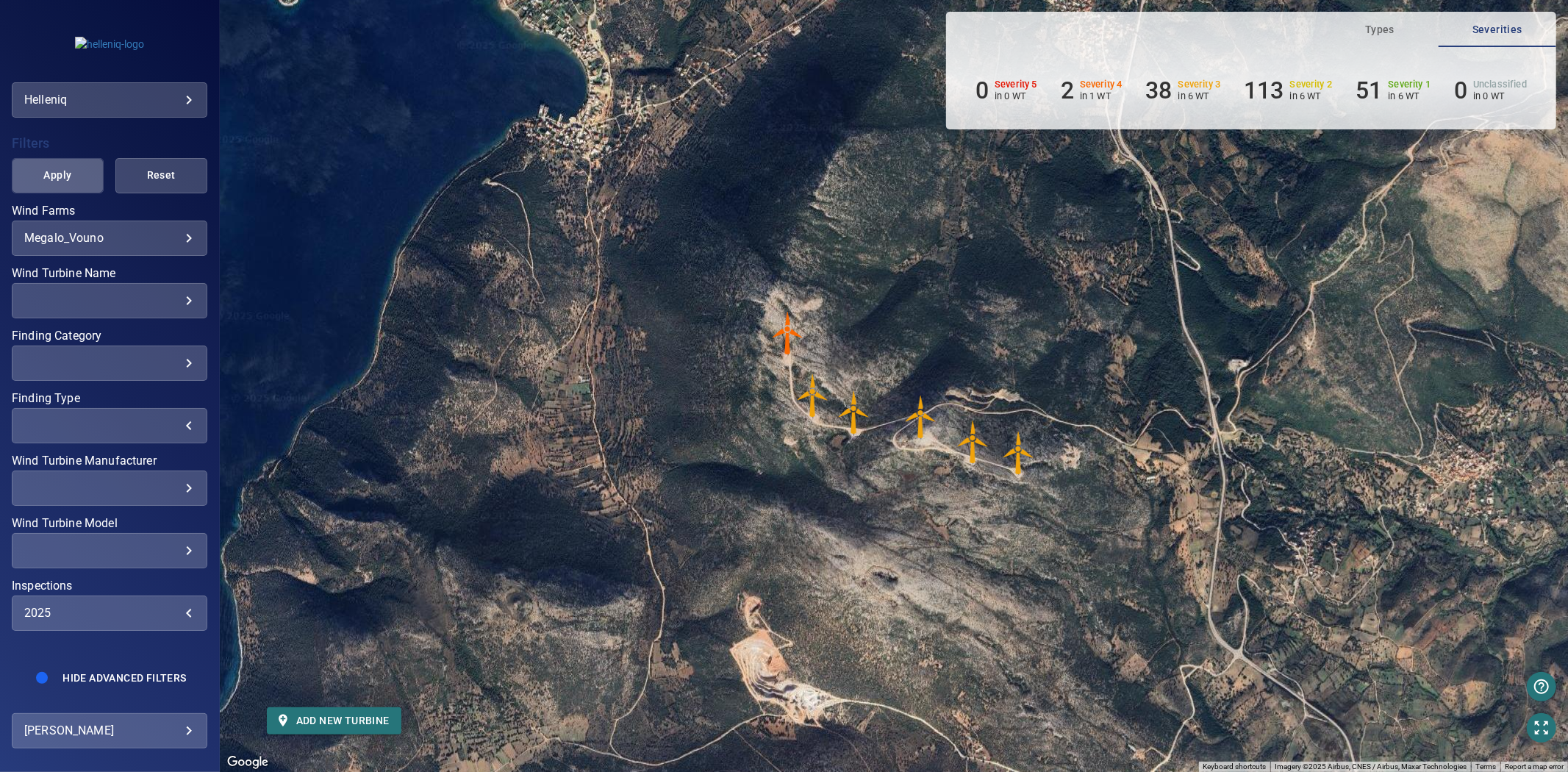
click at [66, 166] on span "Apply" at bounding box center [57, 175] width 55 height 18
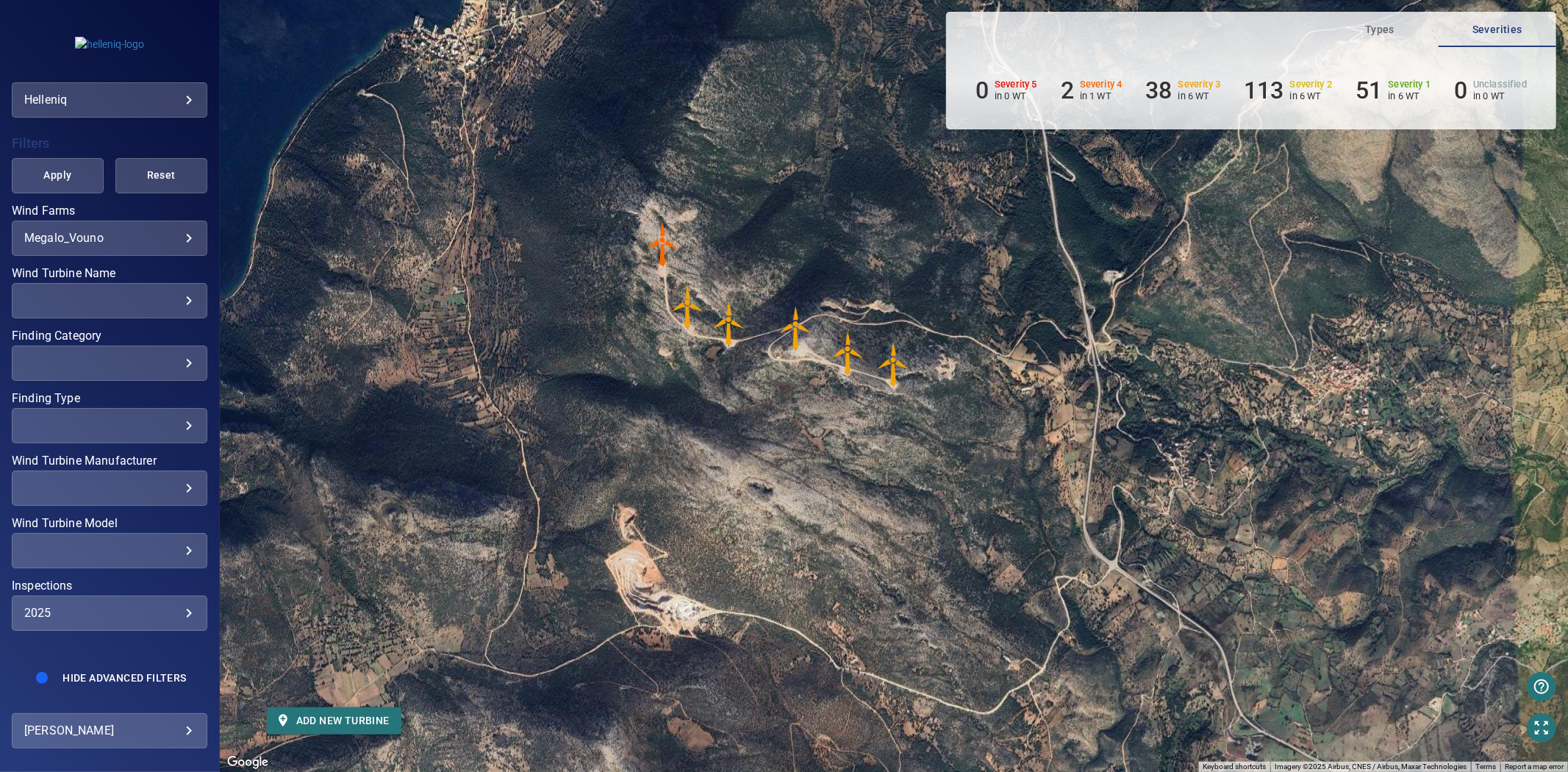
click at [660, 248] on img "48892" at bounding box center [663, 245] width 44 height 44
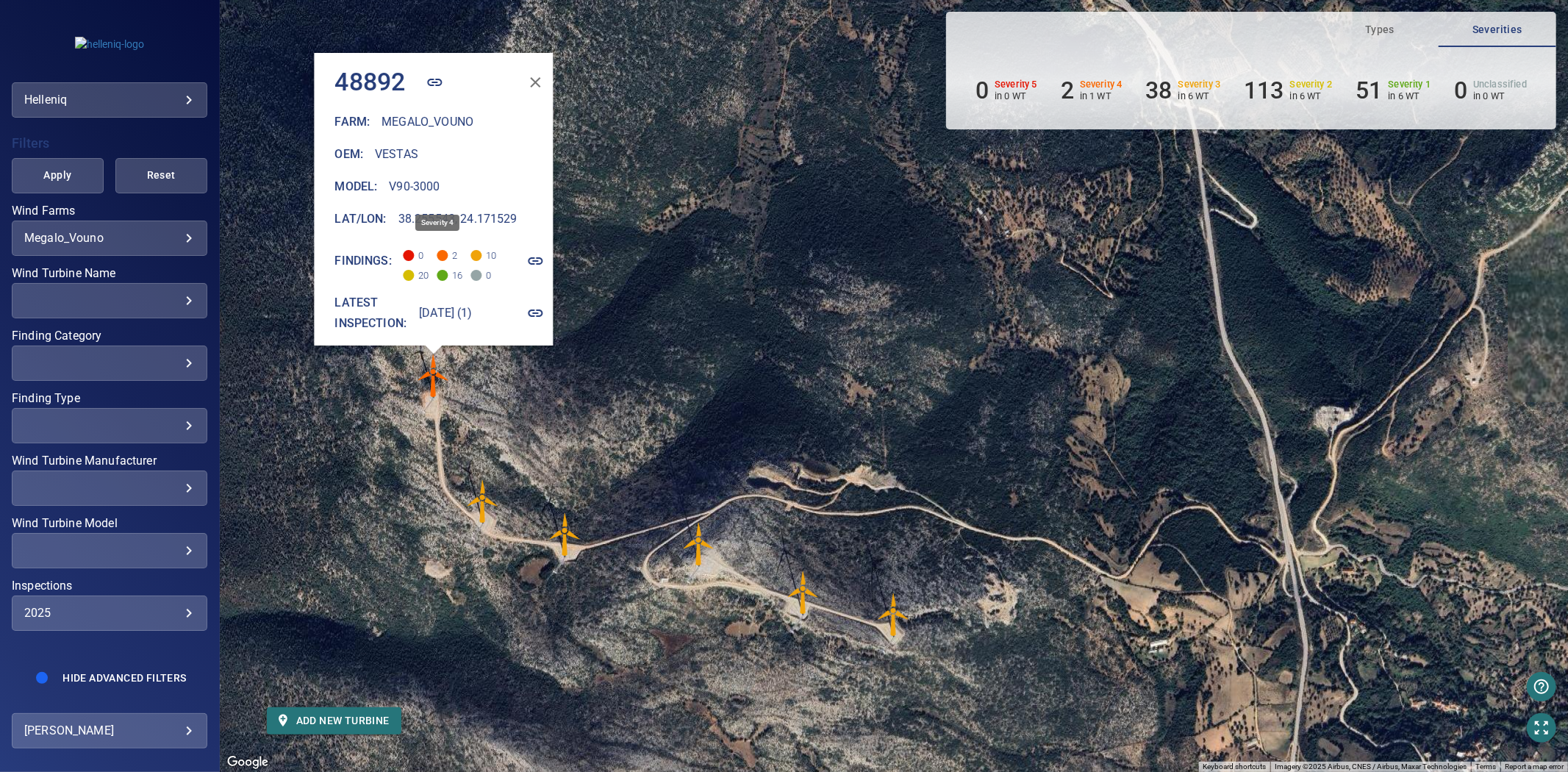
click at [437, 250] on span at bounding box center [442, 255] width 11 height 11
click at [160, 487] on div "​ ​" at bounding box center [109, 487] width 195 height 35
click at [159, 527] on div "Wind Turbine Manufacturer" at bounding box center [784, 386] width 1568 height 772
click at [164, 543] on div "​" at bounding box center [110, 550] width 171 height 14
click at [234, 461] on div "Wind Turbine Model" at bounding box center [784, 386] width 1568 height 772
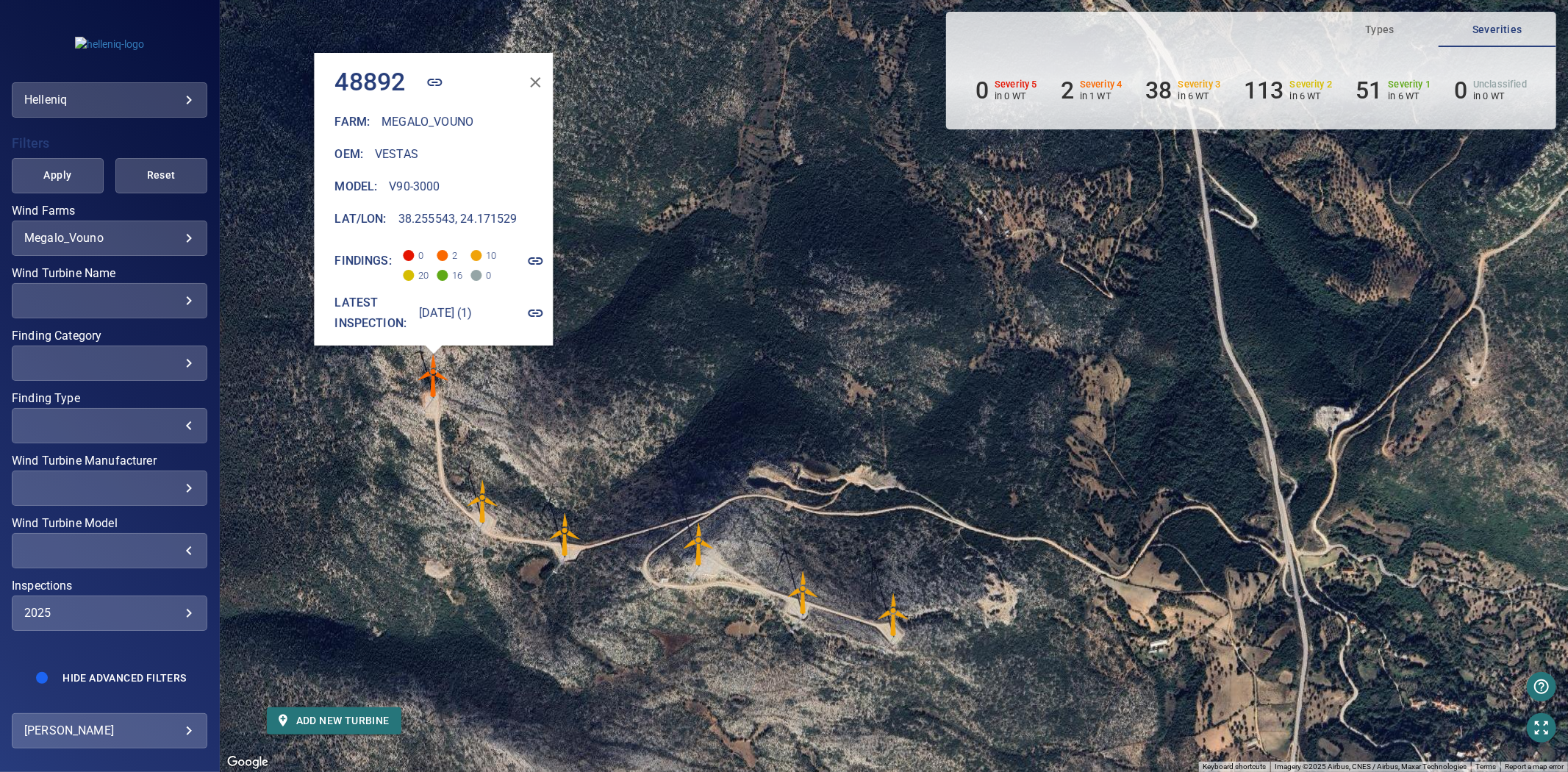
click at [121, 419] on div "​" at bounding box center [110, 425] width 171 height 14
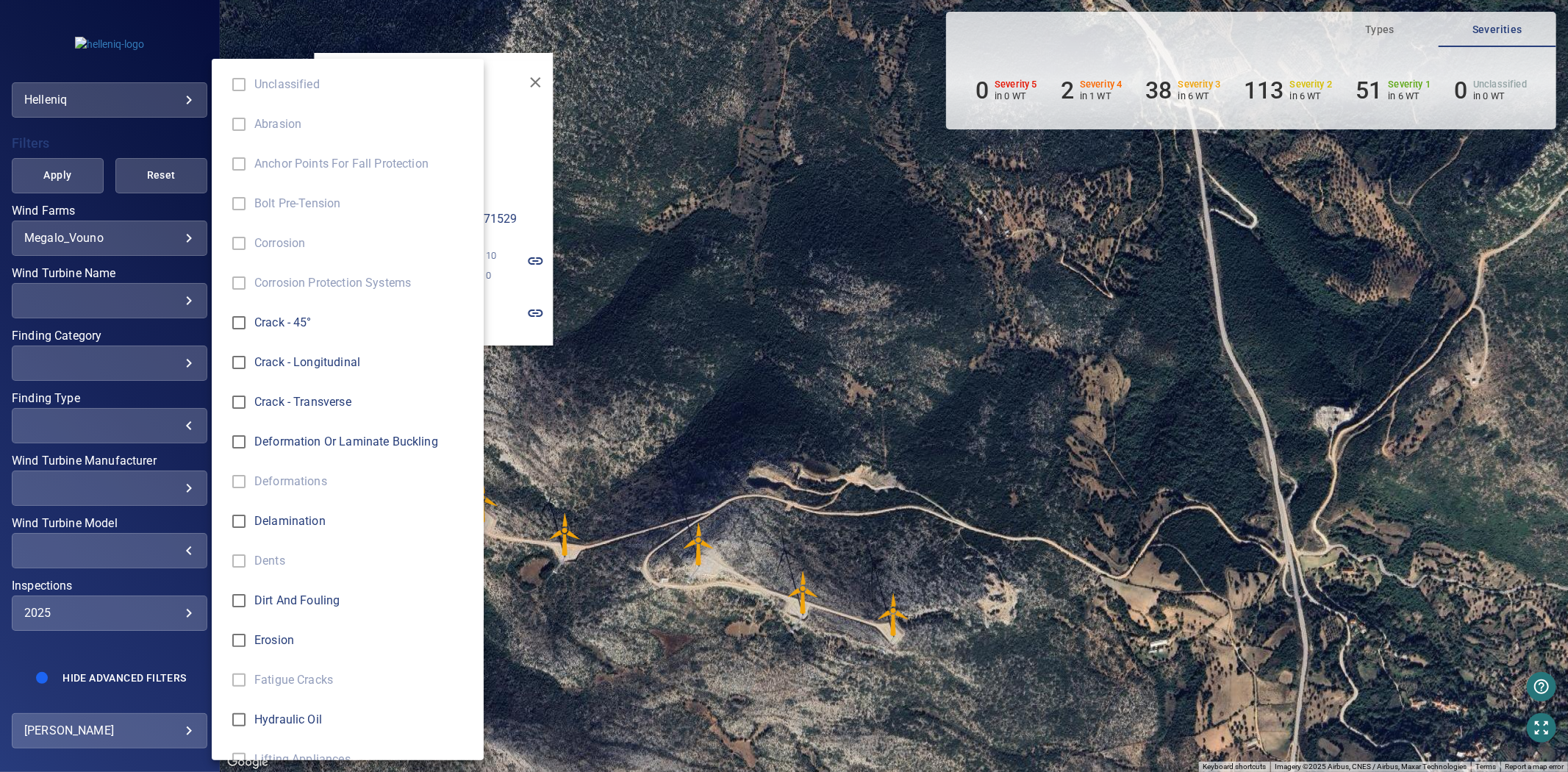
click at [122, 406] on div "Finding Type" at bounding box center [784, 386] width 1568 height 772
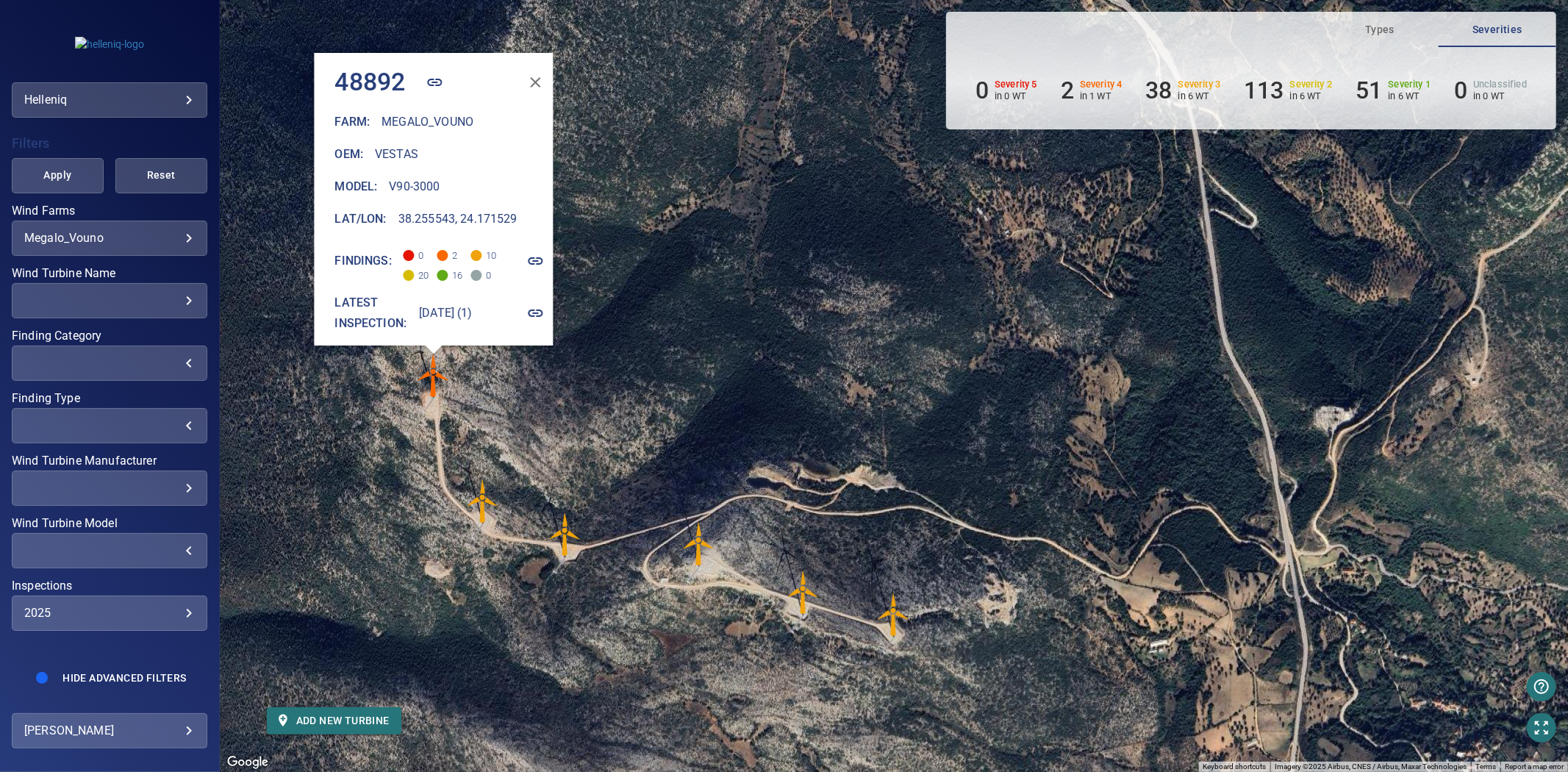
click at [121, 356] on div "​" at bounding box center [110, 362] width 171 height 14
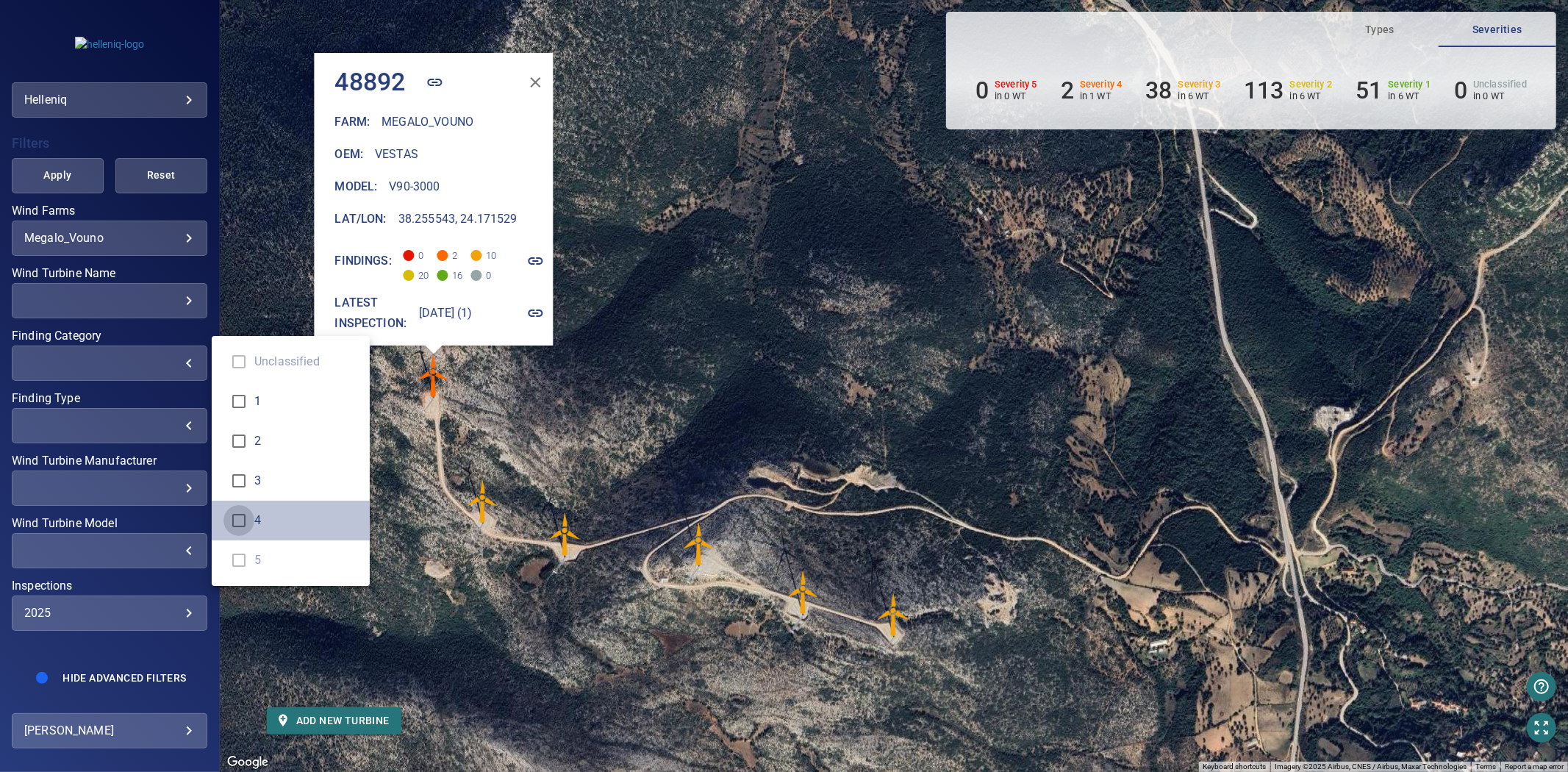
type input "*"
click at [78, 159] on div "Finding Category" at bounding box center [784, 386] width 1568 height 772
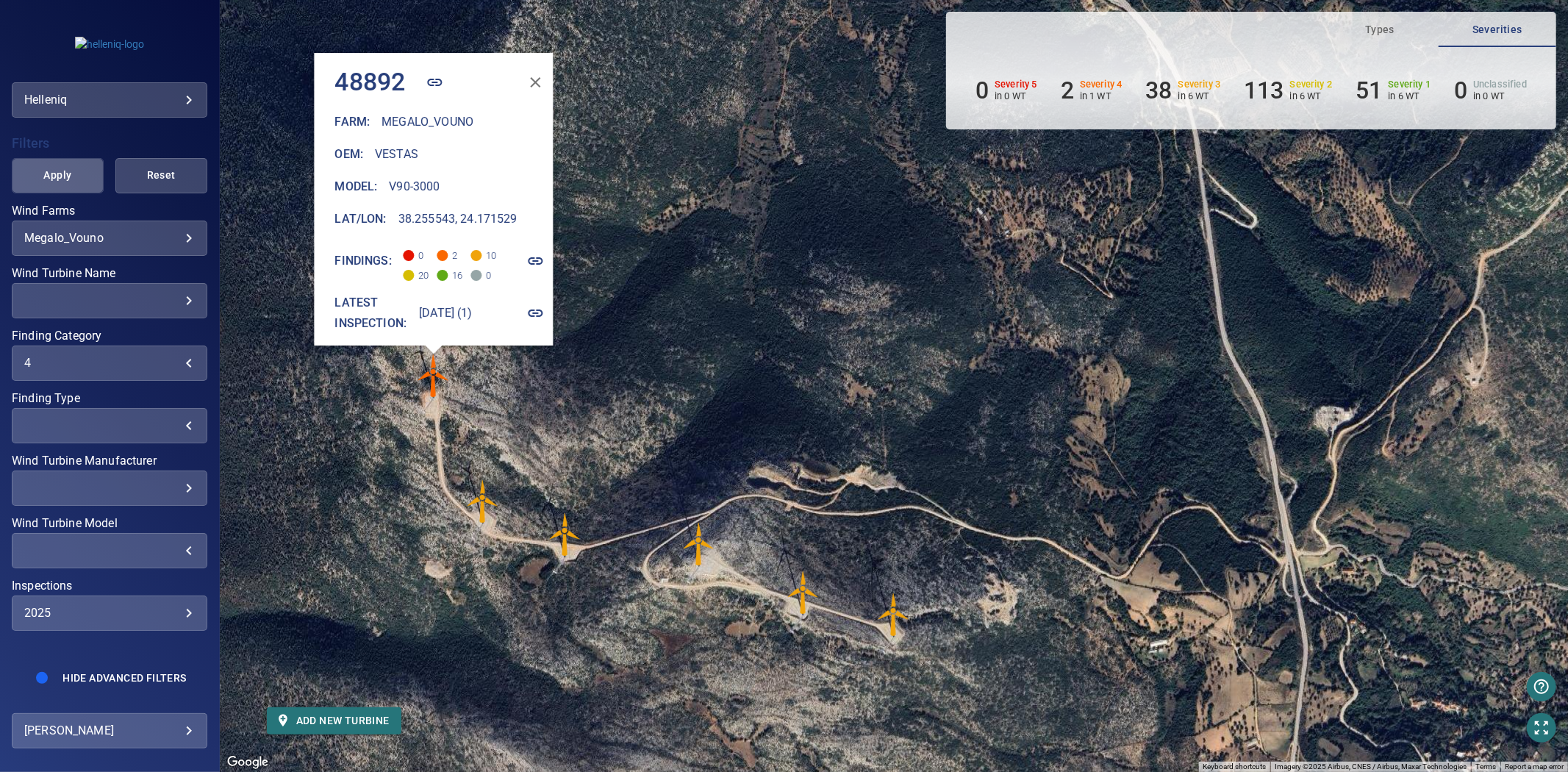
click at [69, 166] on span "Apply" at bounding box center [57, 175] width 55 height 18
